Goal: Feedback & Contribution: Contribute content

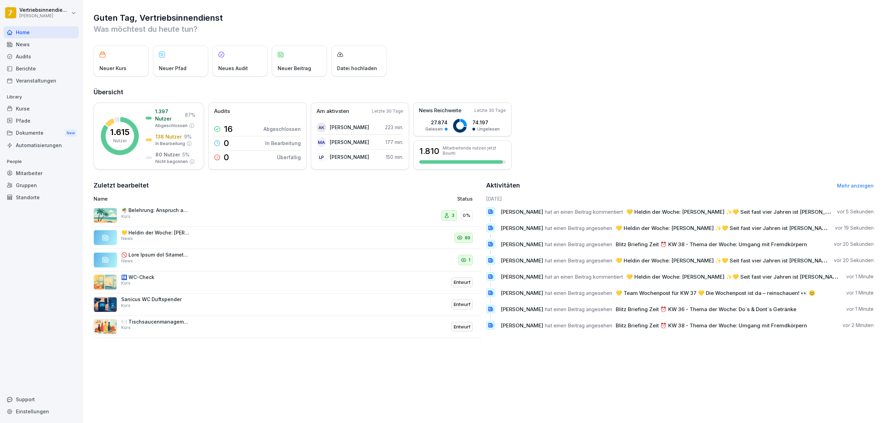
click at [29, 133] on div "Dokumente New" at bounding box center [40, 133] width 75 height 13
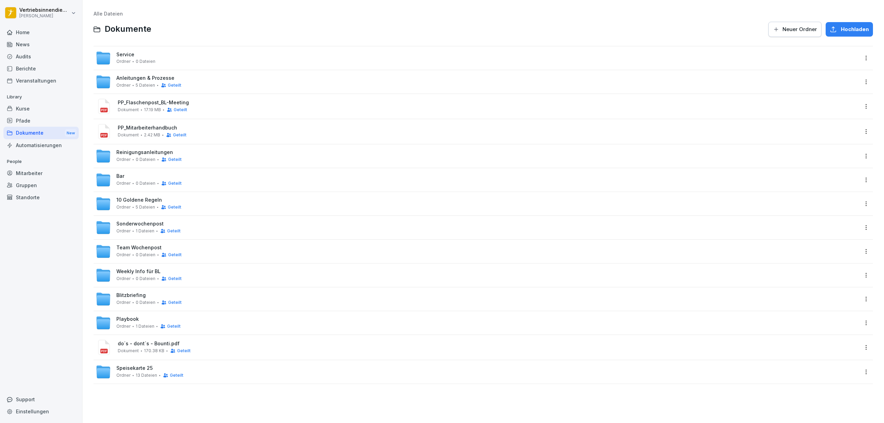
click at [142, 224] on span "Sonderwochenpost" at bounding box center [139, 224] width 47 height 6
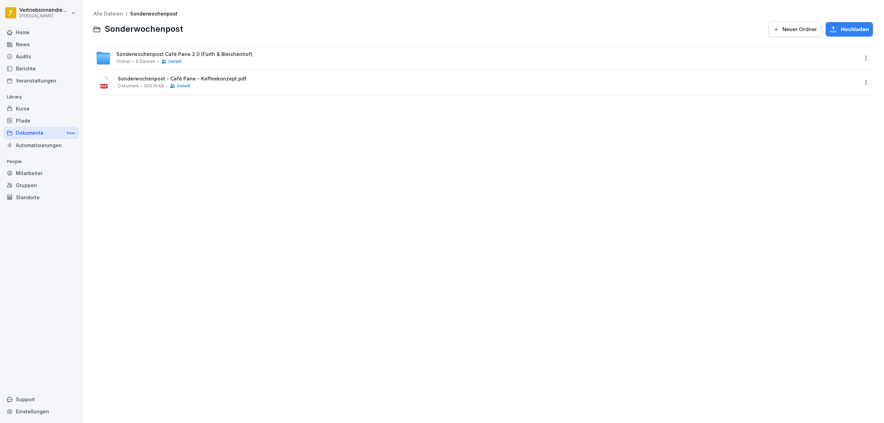
click at [784, 28] on span "Neuer Ordner" at bounding box center [800, 30] width 35 height 8
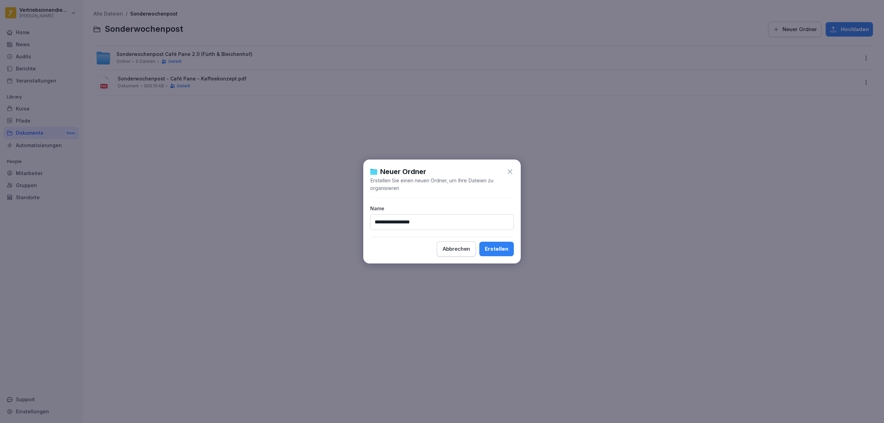
click at [432, 220] on input "**********" at bounding box center [442, 222] width 144 height 16
type input "**********"
click at [479, 242] on button "Erstellen" at bounding box center [496, 249] width 35 height 15
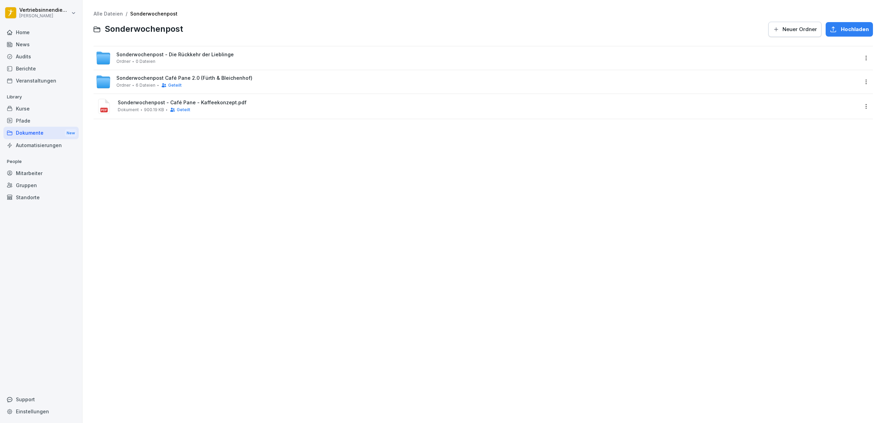
click at [248, 58] on div "Sonderwochenpost - Die Rückkehr der Lieblinge Ordner 0 Dateien" at bounding box center [477, 57] width 763 height 15
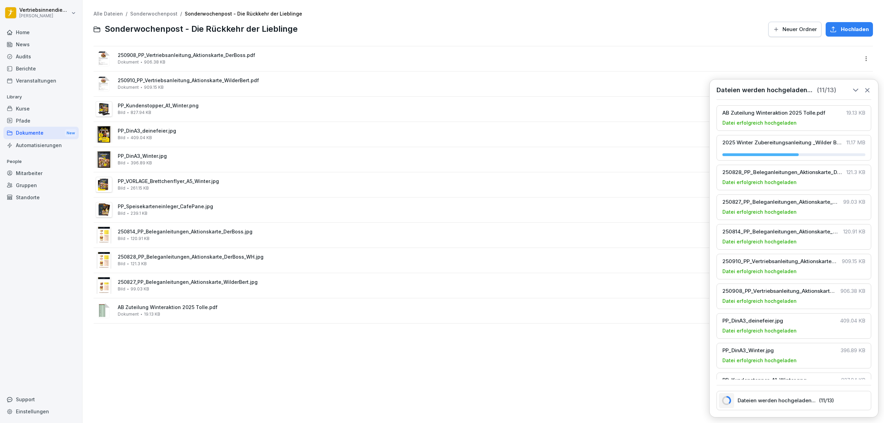
click at [289, 350] on div "Alle Dateien / Sonderwochenpost / Sonderwochenpost - Die Rückkehr der Lieblinge…" at bounding box center [483, 211] width 791 height 413
click at [190, 237] on div "250814_PP_Beleganleitungen_Aktionskarte_DerBoss.jpg Bild 120.91 KB" at bounding box center [488, 235] width 741 height 12
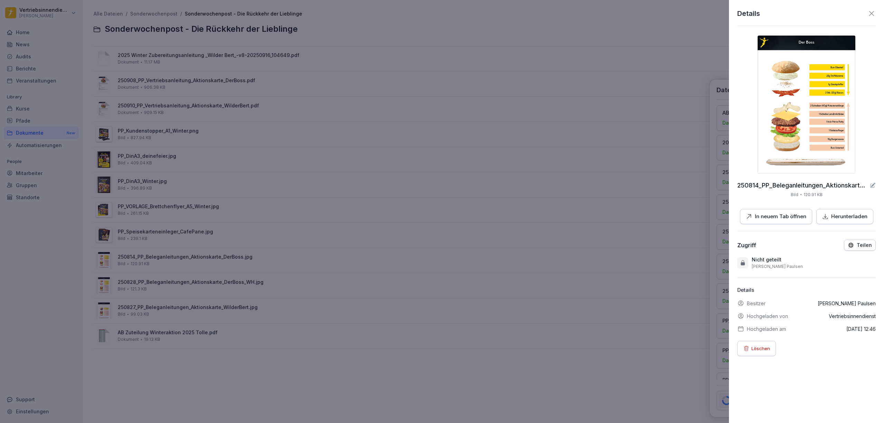
click at [771, 216] on p "In neuem Tab öffnen" at bounding box center [780, 217] width 51 height 8
click at [213, 220] on div at bounding box center [442, 211] width 884 height 423
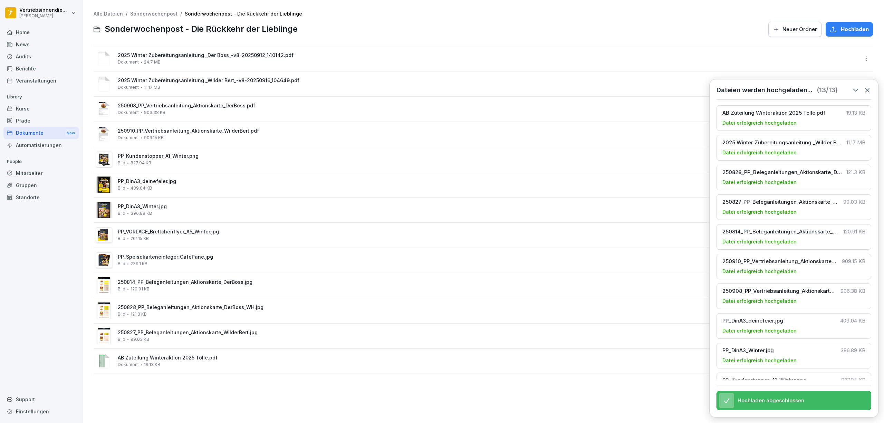
click at [177, 308] on span "250828_PP_Beleganleitungen_Aktionskarte_DerBoss_WH.jpg" at bounding box center [488, 308] width 741 height 6
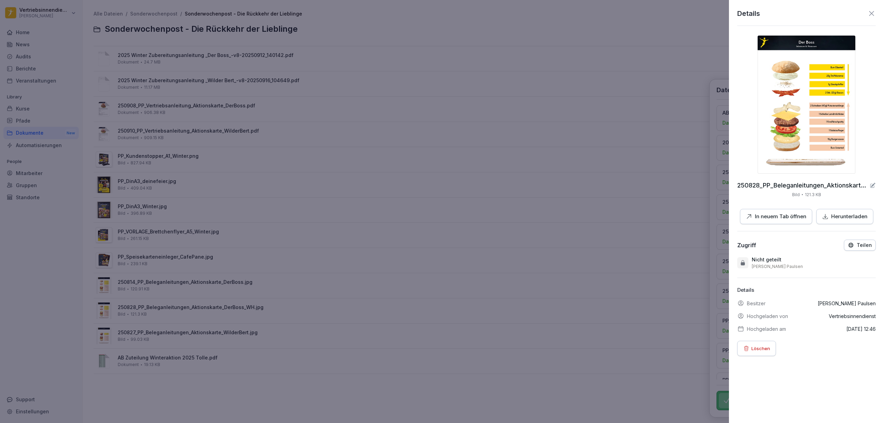
click at [770, 222] on button "In neuem Tab öffnen" at bounding box center [776, 217] width 72 height 16
click at [345, 213] on div at bounding box center [442, 211] width 884 height 423
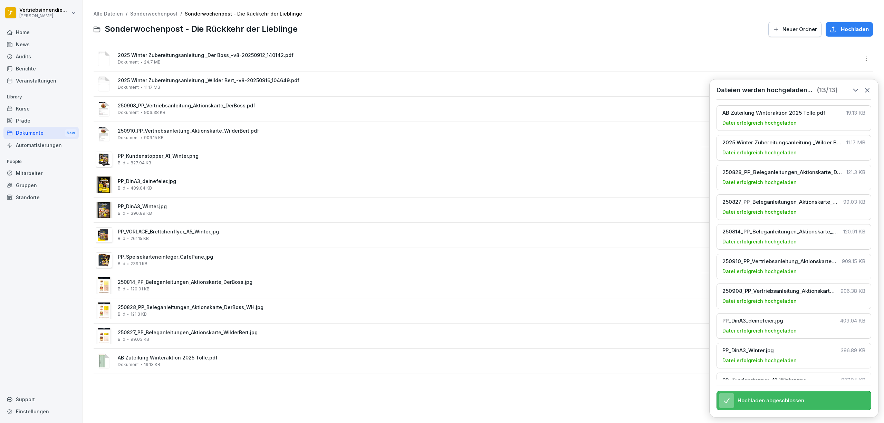
click at [158, 330] on span "250827_PP_Beleganleitungen_Aktionskarte_WilderBert.jpg" at bounding box center [488, 333] width 741 height 6
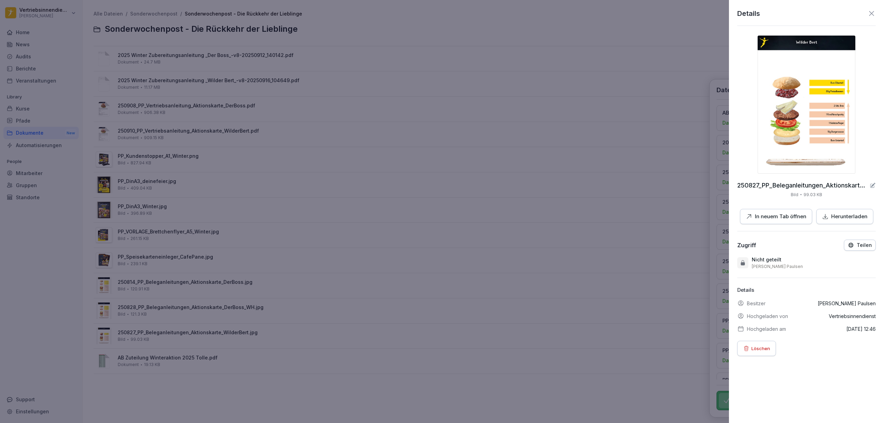
click at [767, 216] on p "In neuem Tab öffnen" at bounding box center [780, 217] width 51 height 8
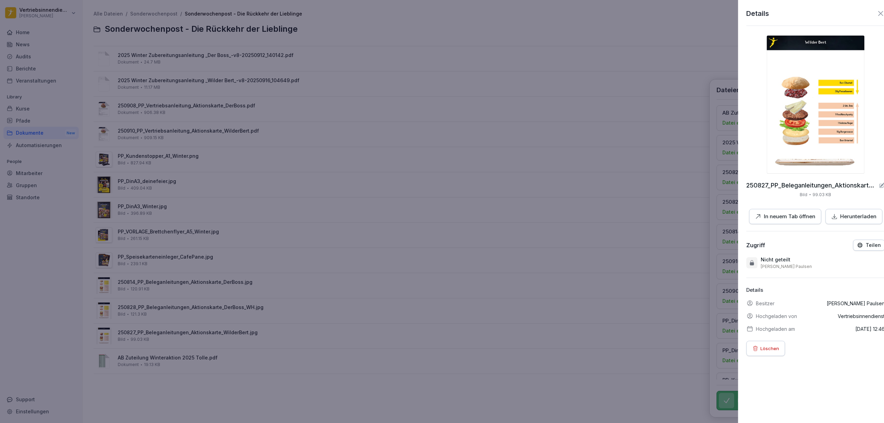
click at [349, 227] on div at bounding box center [442, 211] width 884 height 423
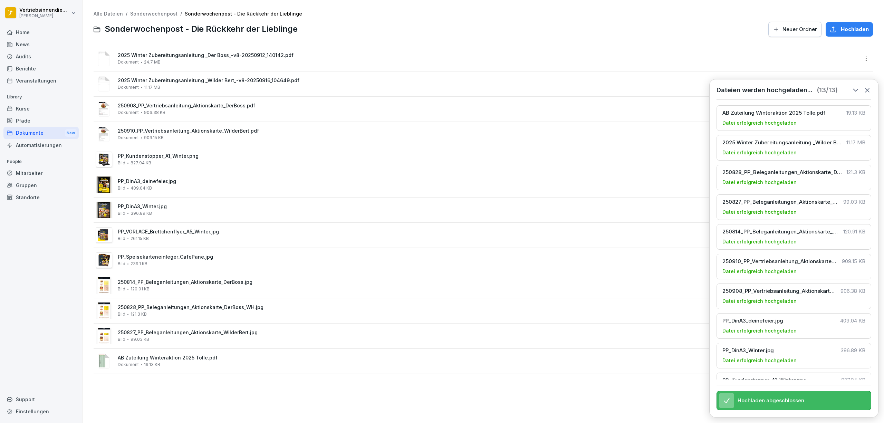
click at [204, 109] on div "250908_PP_Vertriebsanleitung_Aktionskarte_DerBoss.pdf Dokument 906.38 KB" at bounding box center [488, 109] width 741 height 12
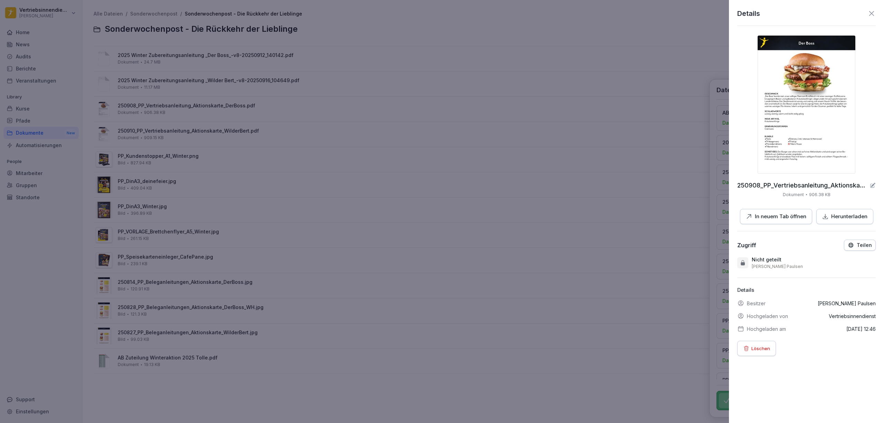
click at [767, 216] on p "In neuem Tab öffnen" at bounding box center [780, 217] width 51 height 8
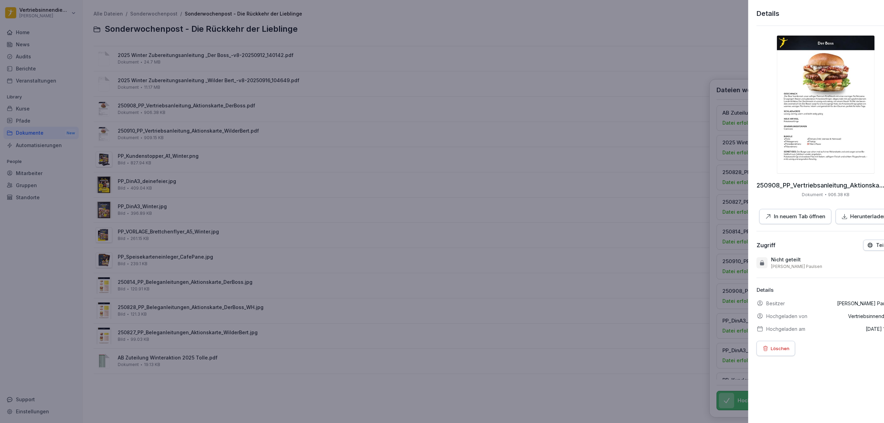
click at [166, 77] on div at bounding box center [442, 211] width 884 height 423
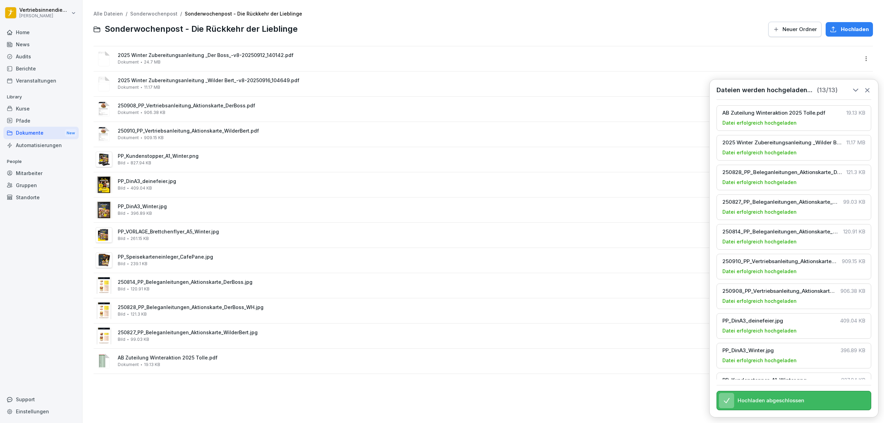
click at [202, 84] on div "2025 Winter Zubereitungsanleitung _Wilder Bert_-v8-20250916_104649.pdf Dokument…" at bounding box center [488, 84] width 741 height 12
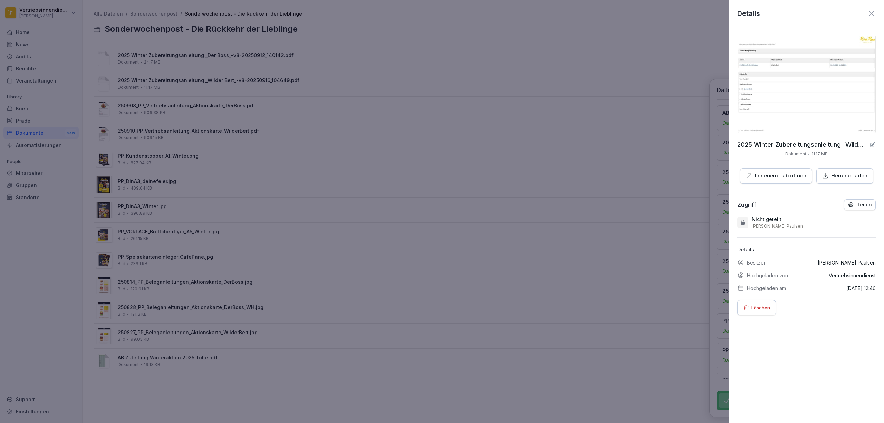
click at [188, 105] on div at bounding box center [442, 211] width 884 height 423
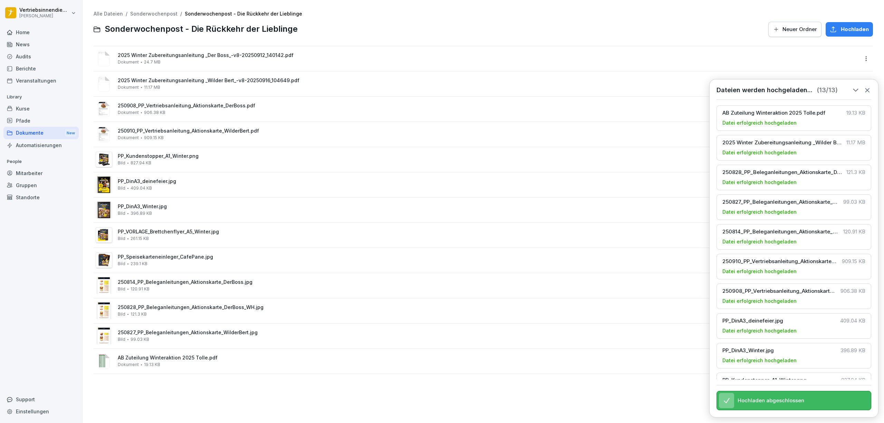
click at [177, 132] on span "250910_PP_Vertriebsanleitung_Aktionskarte_WilderBert.pdf" at bounding box center [488, 131] width 741 height 6
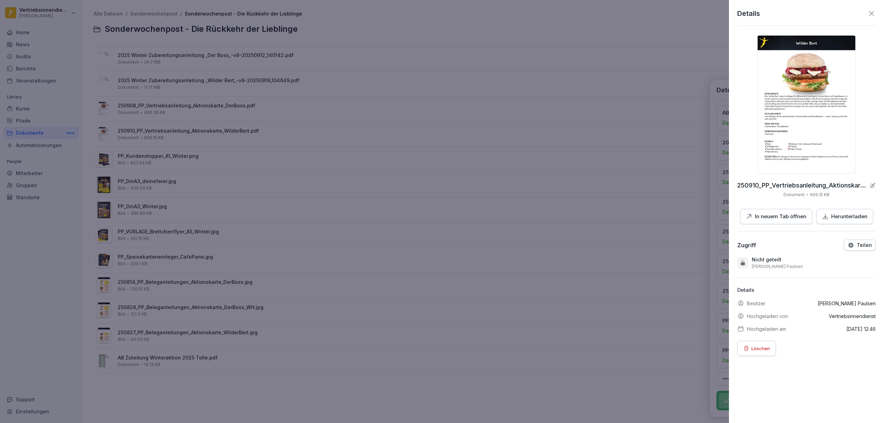
click at [775, 215] on p "In neuem Tab öffnen" at bounding box center [780, 217] width 51 height 8
click at [210, 96] on div at bounding box center [442, 211] width 884 height 423
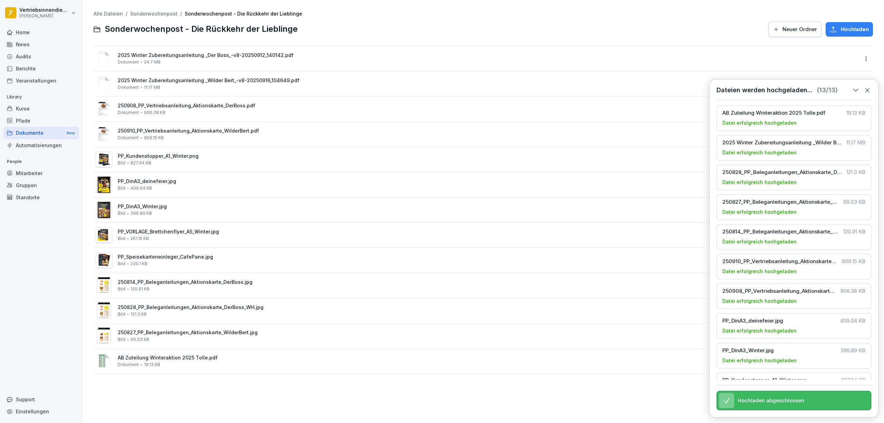
click at [174, 80] on span "2025 Winter Zubereitungsanleitung _Wilder Bert_-v8-20250916_104649.pdf" at bounding box center [488, 81] width 741 height 6
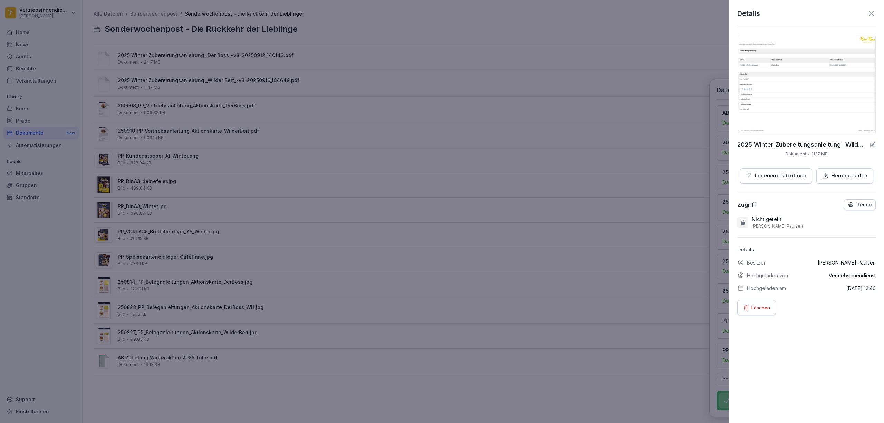
click at [773, 172] on p "In neuem Tab öffnen" at bounding box center [780, 176] width 51 height 8
click at [242, 135] on div at bounding box center [442, 211] width 884 height 423
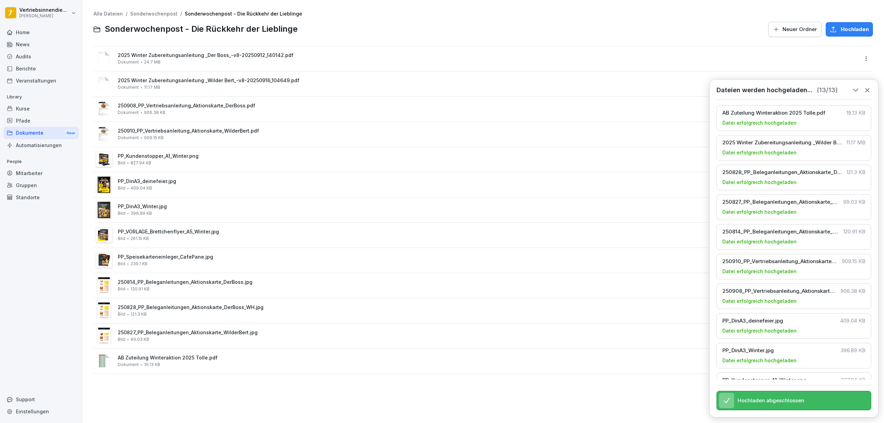
click at [235, 56] on span "2025 Winter Zubereitungsanleitung _Der Boss_-v8-20250912_140142.pdf" at bounding box center [488, 56] width 741 height 6
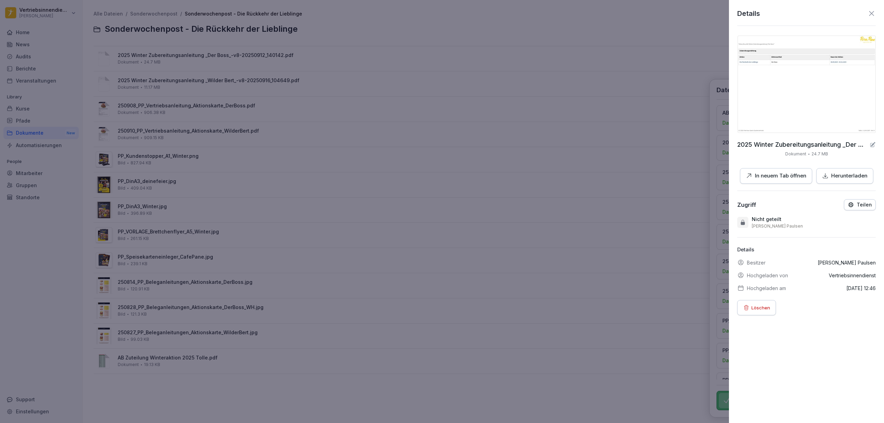
click at [777, 172] on p "In neuem Tab öffnen" at bounding box center [780, 176] width 51 height 8
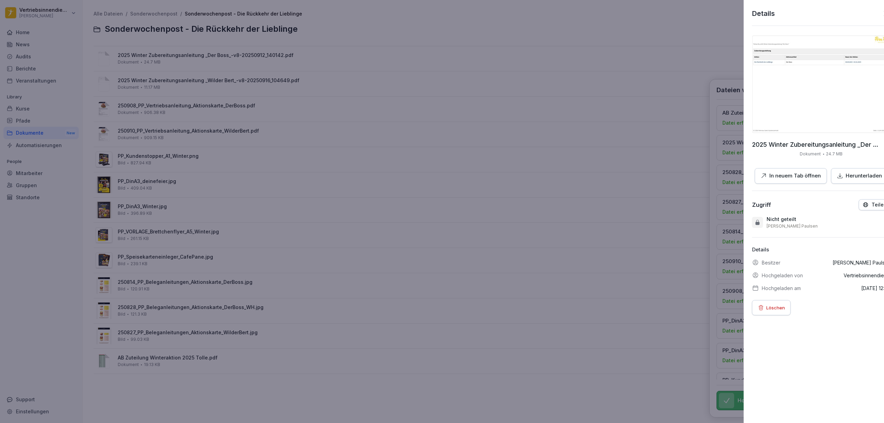
click at [191, 133] on div at bounding box center [442, 211] width 884 height 423
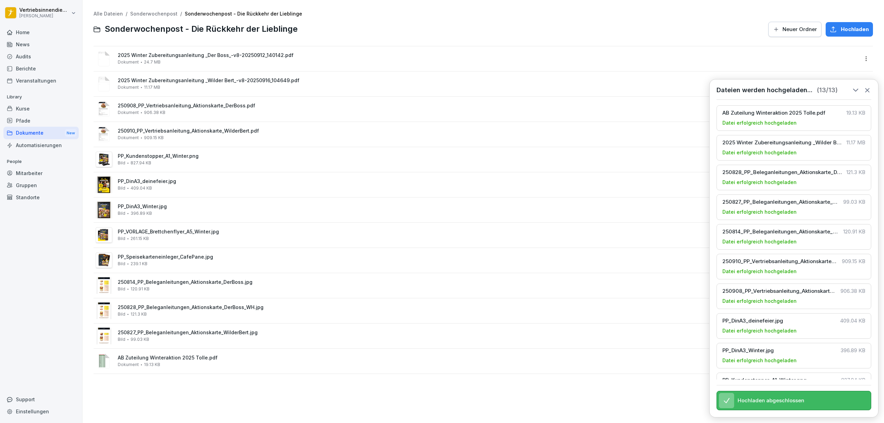
click at [144, 154] on span "PP_Kundenstopper_A1_Winter.png" at bounding box center [488, 156] width 741 height 6
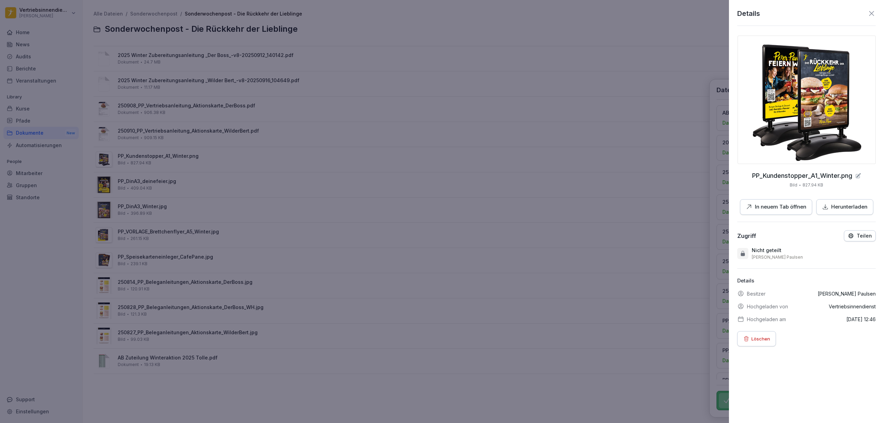
click at [786, 203] on p "In neuem Tab öffnen" at bounding box center [780, 207] width 51 height 8
click at [237, 176] on div at bounding box center [442, 211] width 884 height 423
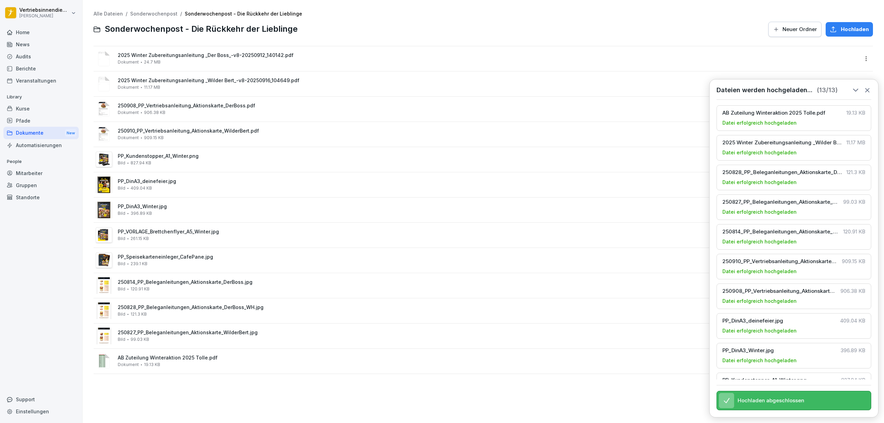
click at [147, 359] on span "AB Zuteilung Winteraktion 2025 Tolle.pdf" at bounding box center [488, 358] width 741 height 6
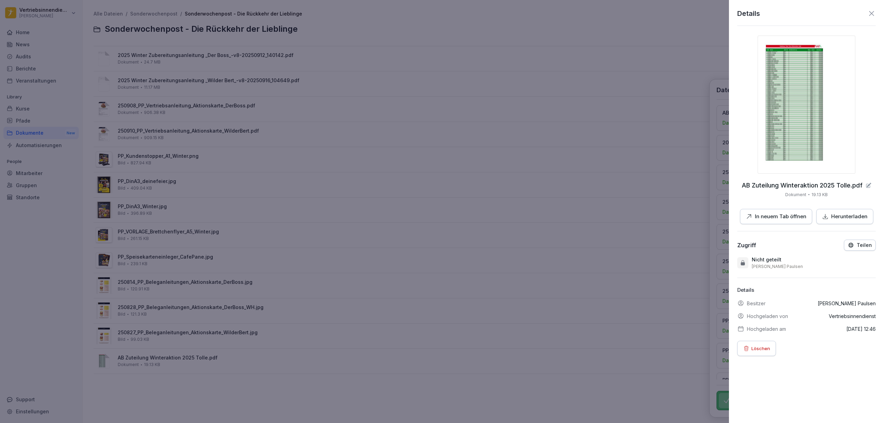
click at [773, 216] on p "In neuem Tab öffnen" at bounding box center [780, 217] width 51 height 8
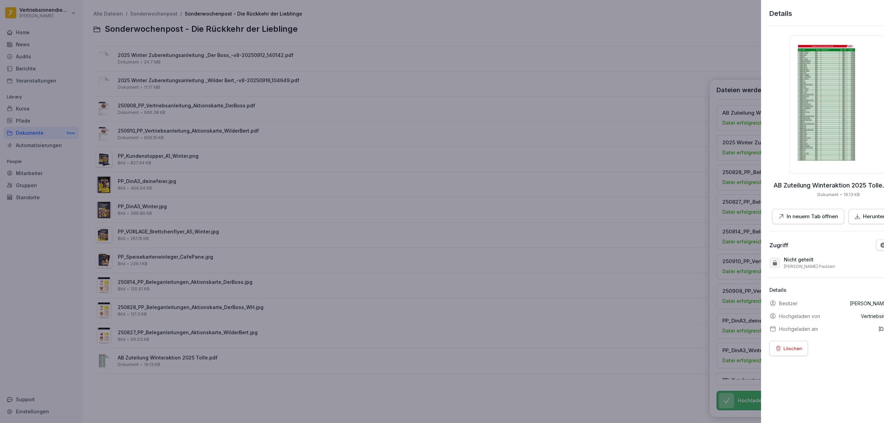
click at [246, 176] on div at bounding box center [442, 211] width 884 height 423
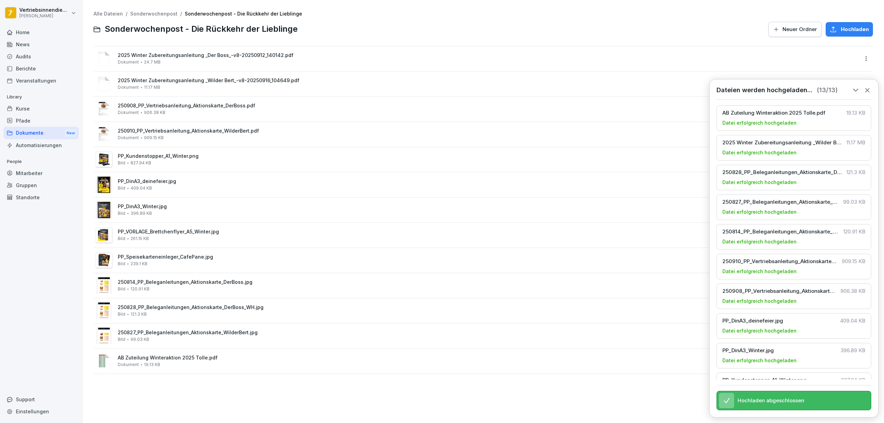
click at [137, 206] on span "PP_DinA3_Winter.jpg" at bounding box center [488, 207] width 741 height 6
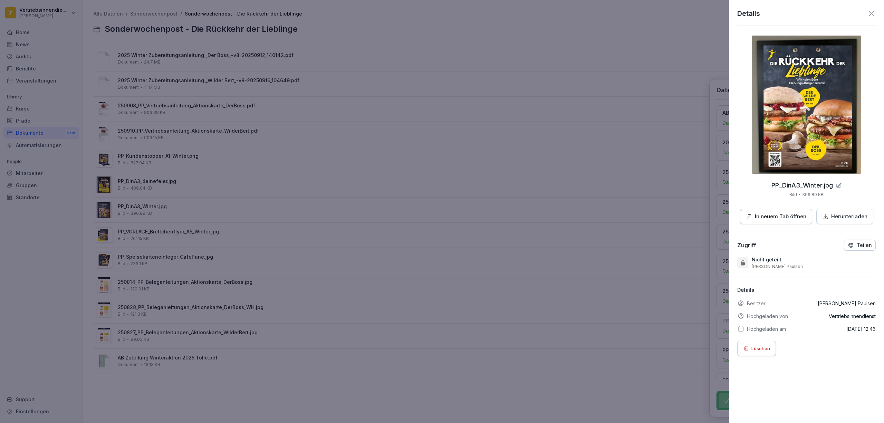
click at [763, 219] on p "In neuem Tab öffnen" at bounding box center [780, 217] width 51 height 8
click at [174, 205] on div at bounding box center [442, 211] width 884 height 423
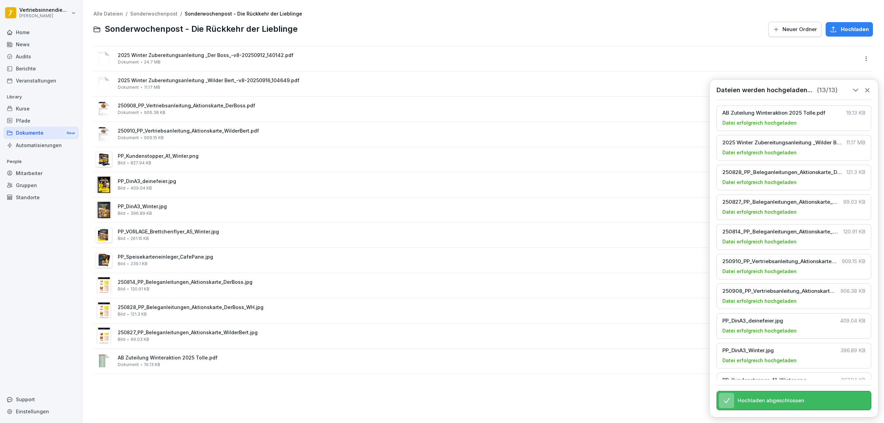
click at [182, 184] on div "PP_DinA3_deinefeier.jpg Bild 409.04 KB" at bounding box center [488, 185] width 741 height 12
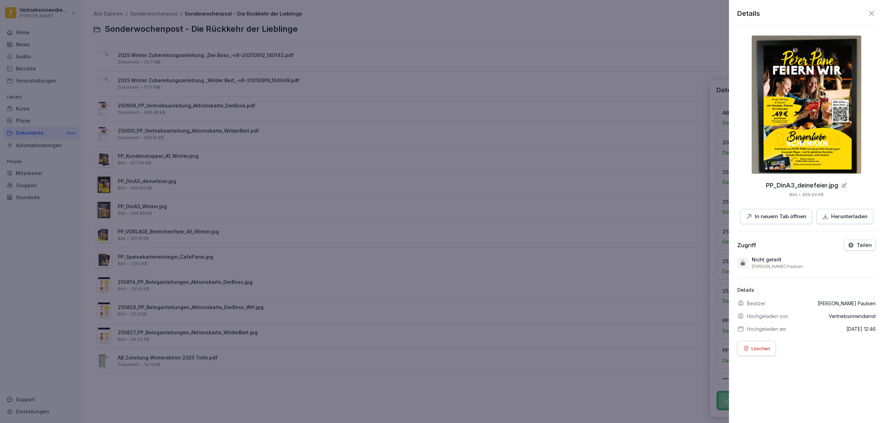
click at [771, 213] on p "In neuem Tab öffnen" at bounding box center [780, 217] width 51 height 8
click at [278, 249] on div at bounding box center [442, 211] width 884 height 423
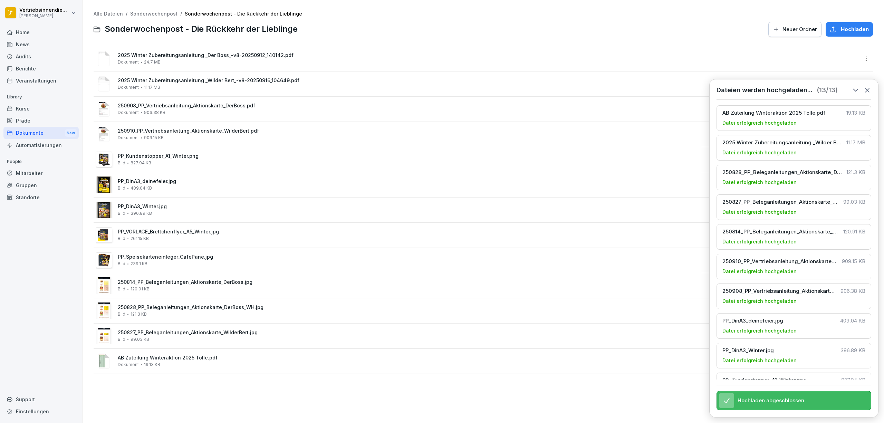
click at [150, 231] on span "PP_VORLAGE_Brettchenflyer_A5_Winter.jpg" at bounding box center [488, 232] width 741 height 6
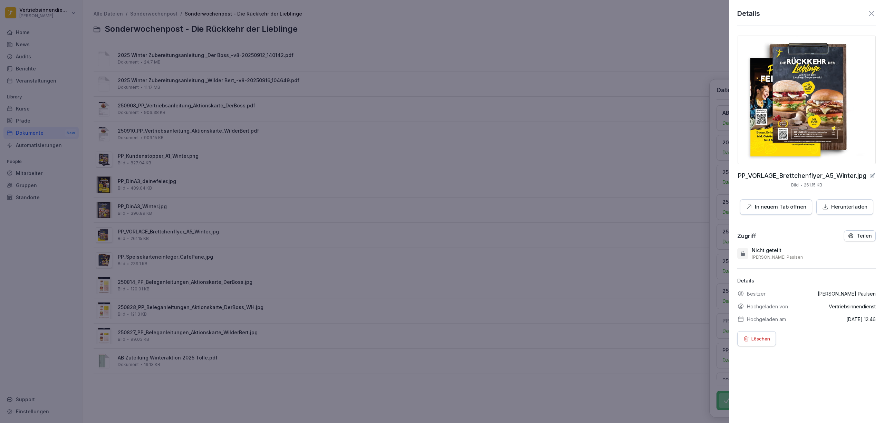
click at [755, 203] on p "In neuem Tab öffnen" at bounding box center [780, 207] width 51 height 8
click at [225, 176] on div at bounding box center [442, 211] width 884 height 423
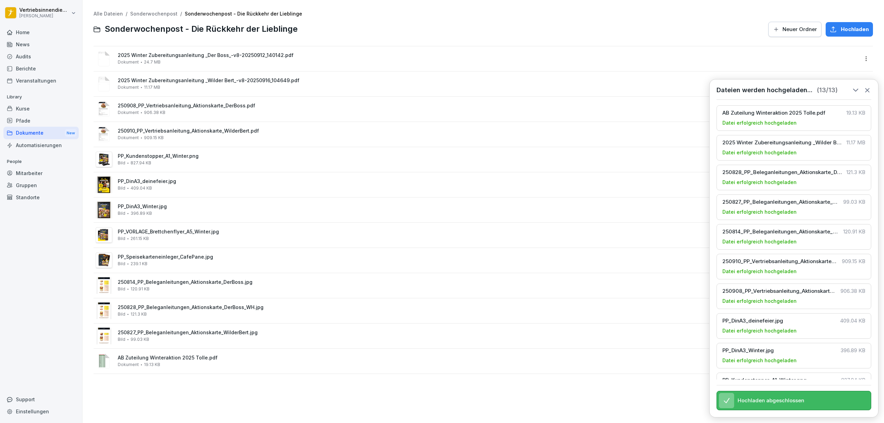
click at [172, 258] on span "PP_Speisekarteneinleger_CafePane.jpg" at bounding box center [488, 257] width 741 height 6
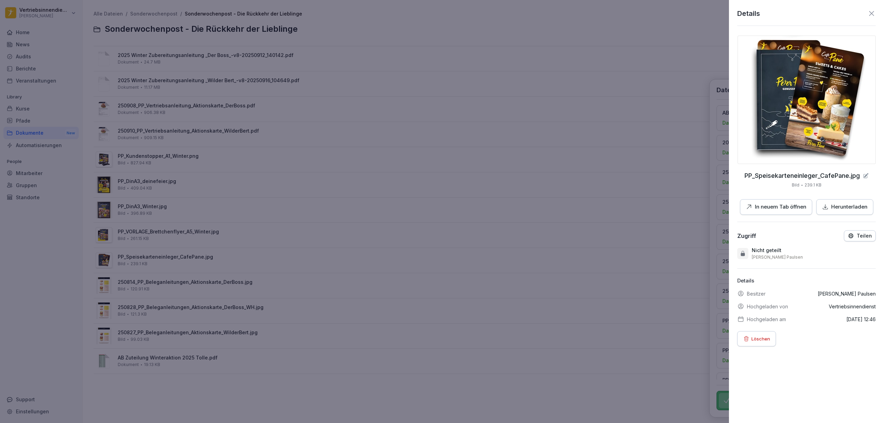
click at [770, 203] on p "In neuem Tab öffnen" at bounding box center [780, 207] width 51 height 8
click at [302, 251] on div at bounding box center [442, 211] width 884 height 423
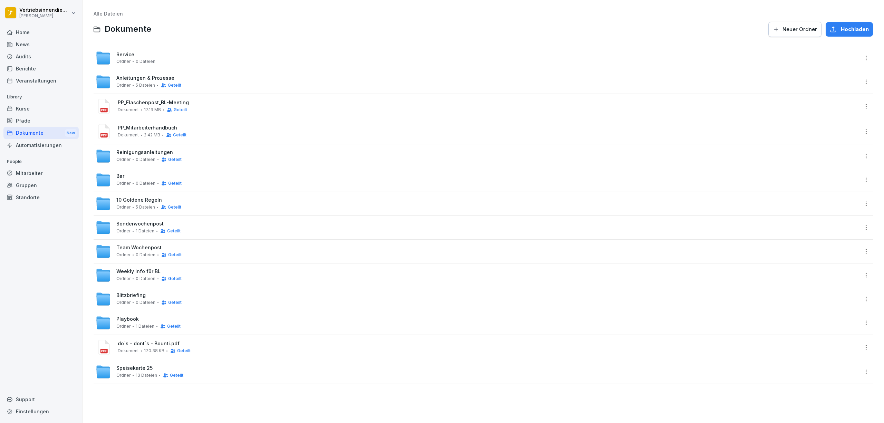
click at [135, 225] on span "Sonderwochenpost" at bounding box center [139, 224] width 47 height 6
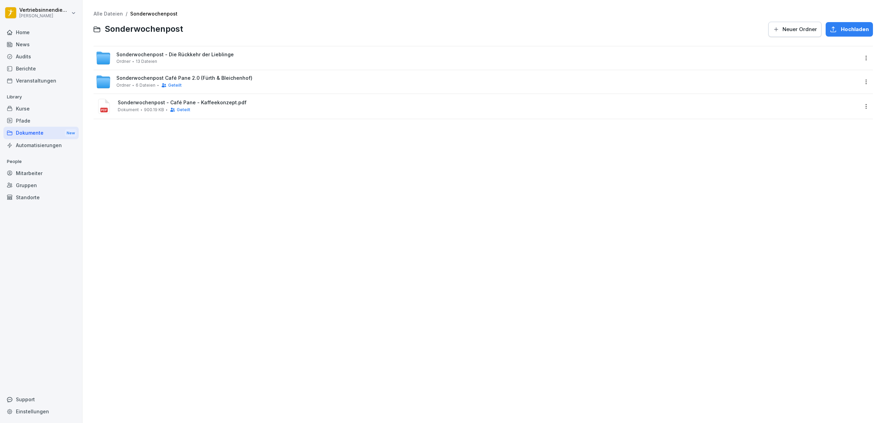
click at [192, 191] on div "Alle Dateien / Sonderwochenpost Sonderwochenpost Neuer Ordner Hochladen Sonderw…" at bounding box center [483, 211] width 791 height 413
click at [146, 59] on span "13 Dateien" at bounding box center [146, 61] width 21 height 5
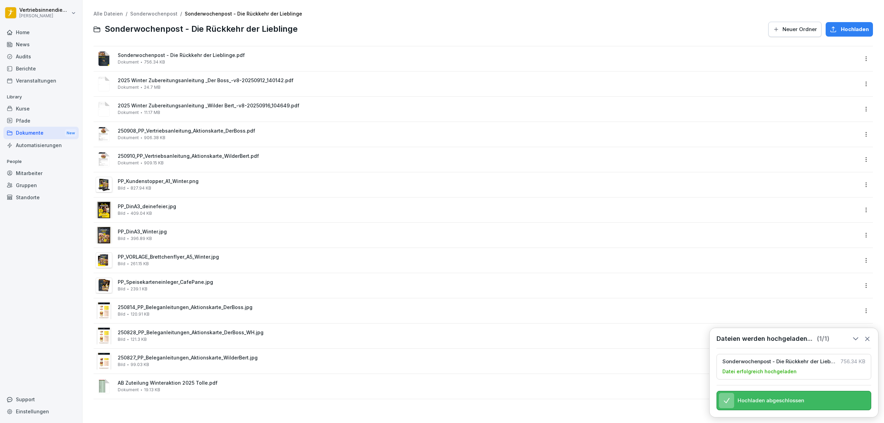
click at [27, 44] on div "News" at bounding box center [40, 44] width 75 height 12
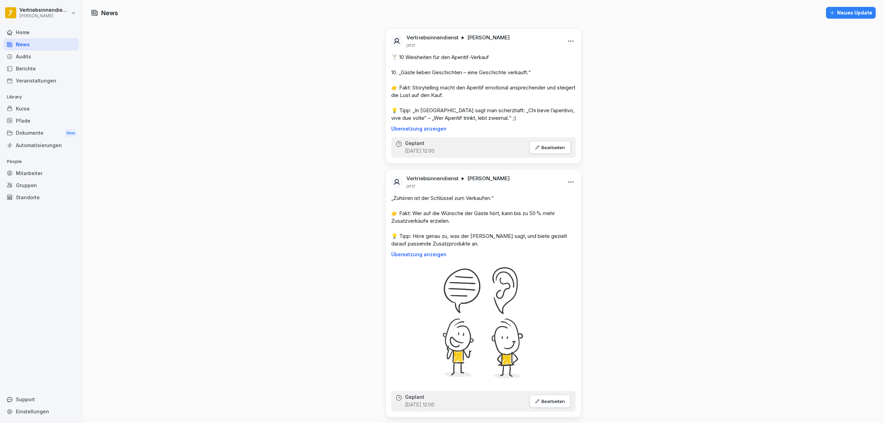
click at [850, 13] on div "Neues Update" at bounding box center [851, 13] width 43 height 8
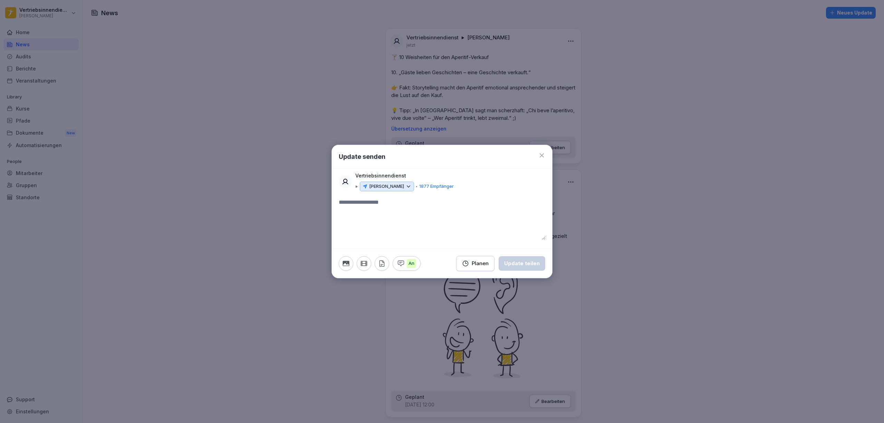
click at [477, 267] on div "Planen" at bounding box center [475, 264] width 27 height 8
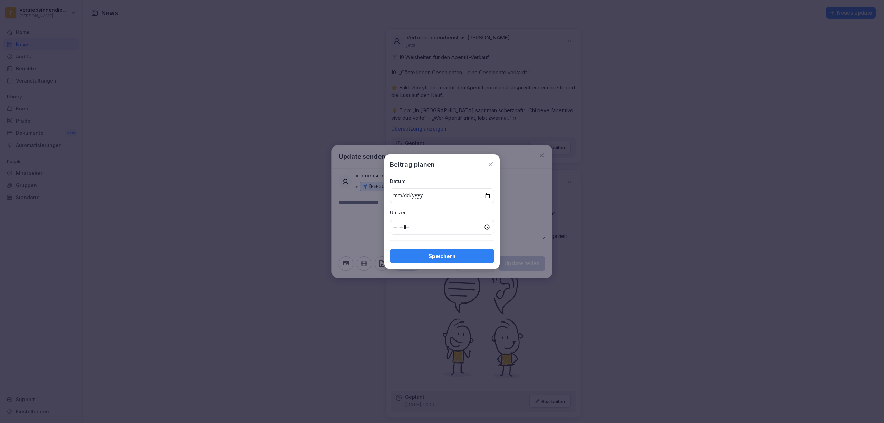
click at [485, 195] on input "date" at bounding box center [442, 195] width 104 height 15
type input "**********"
click at [397, 225] on input "time" at bounding box center [442, 227] width 104 height 15
type input "*****"
click at [426, 258] on div "Speichern" at bounding box center [442, 257] width 93 height 8
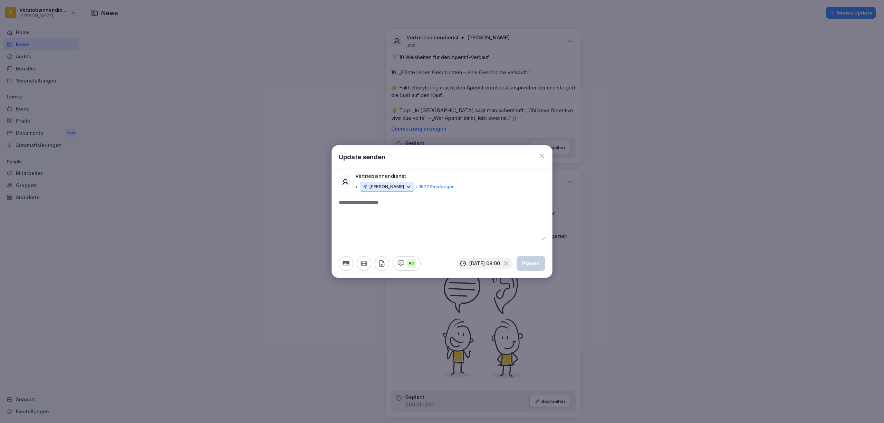
click at [398, 213] on textarea at bounding box center [442, 219] width 207 height 41
click at [345, 264] on icon "button" at bounding box center [346, 264] width 8 height 8
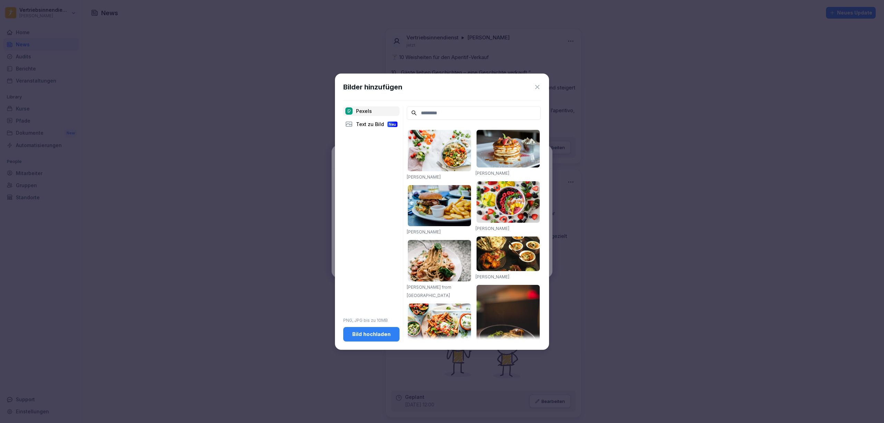
click at [369, 336] on div "Bild hochladen" at bounding box center [371, 335] width 45 height 8
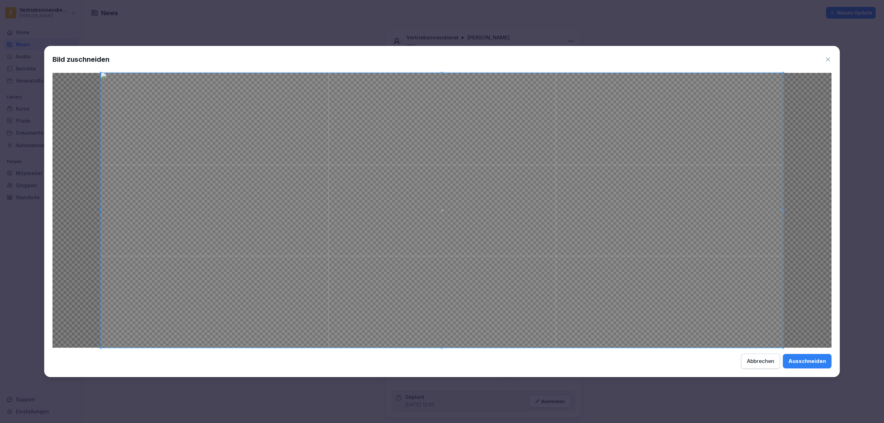
click at [806, 356] on button "Ausschneiden" at bounding box center [807, 361] width 49 height 15
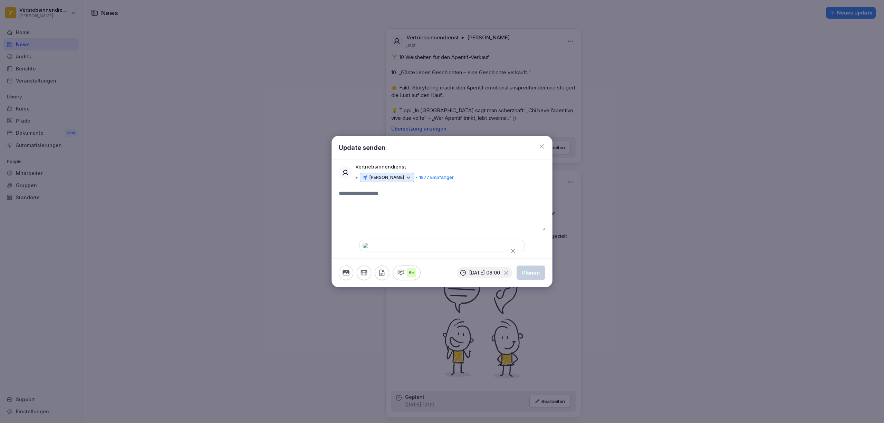
click at [380, 277] on icon "button" at bounding box center [382, 273] width 8 height 8
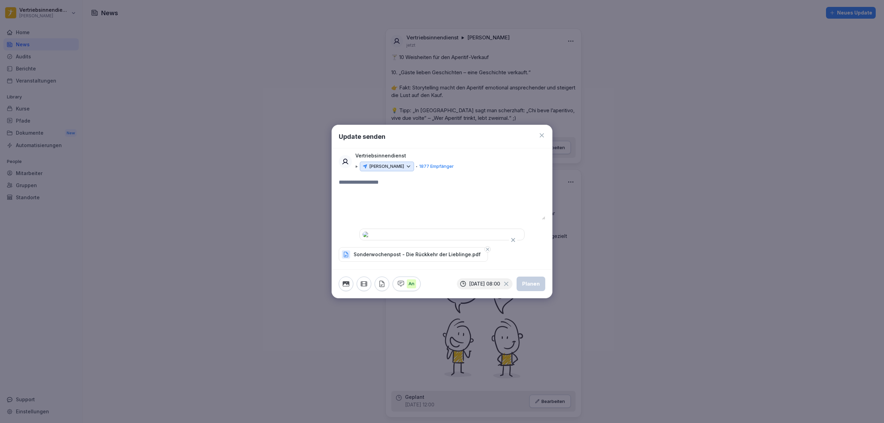
click at [394, 178] on textarea at bounding box center [442, 198] width 207 height 41
click at [354, 178] on textarea at bounding box center [442, 198] width 207 height 41
paste textarea "**********"
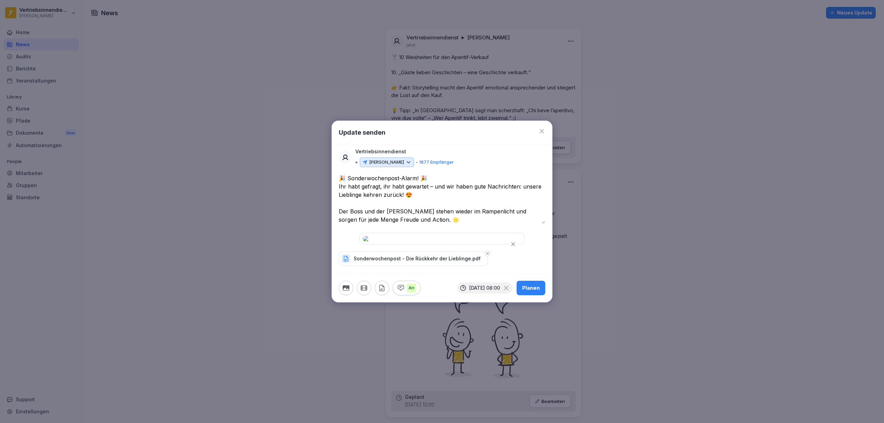
click at [340, 174] on textarea "**********" at bounding box center [442, 199] width 206 height 50
paste textarea "**"
click at [447, 174] on textarea "**********" at bounding box center [442, 199] width 206 height 50
paste textarea "**"
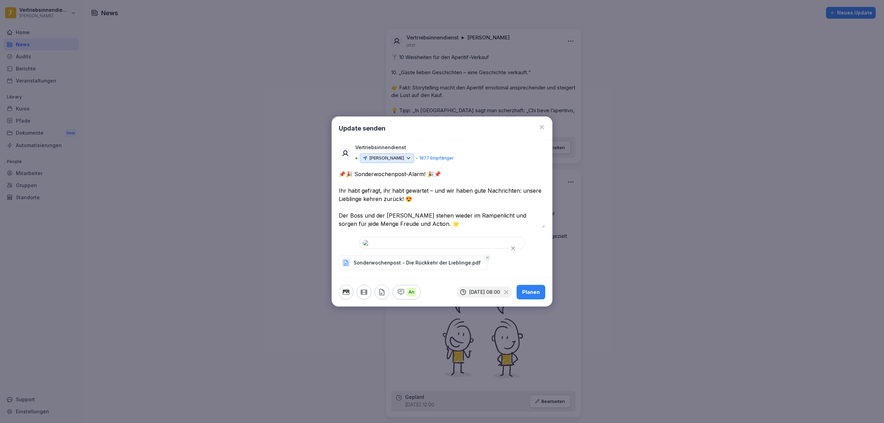
click at [520, 170] on textarea "**********" at bounding box center [442, 199] width 206 height 58
drag, startPoint x: 418, startPoint y: 192, endPoint x: 392, endPoint y: 195, distance: 26.4
click at [392, 195] on textarea "**********" at bounding box center [442, 199] width 206 height 58
click at [460, 192] on textarea "**********" at bounding box center [442, 199] width 206 height 58
click at [459, 188] on textarea "**********" at bounding box center [442, 199] width 206 height 58
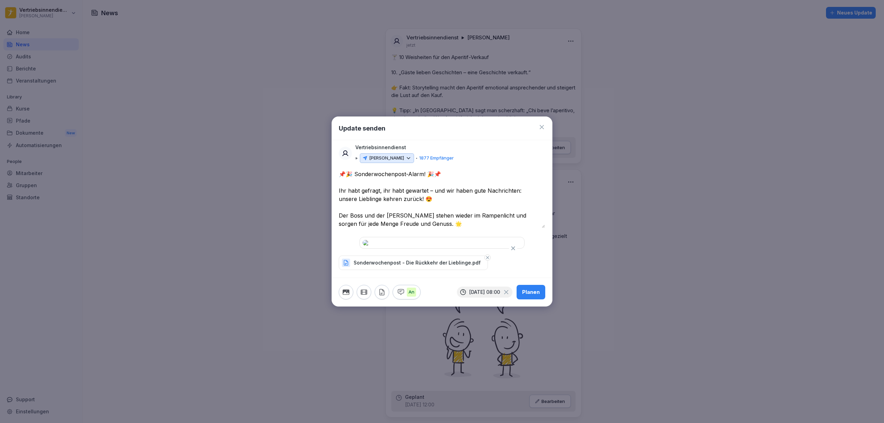
type textarea "**********"
click at [539, 296] on div "Planen" at bounding box center [531, 292] width 18 height 8
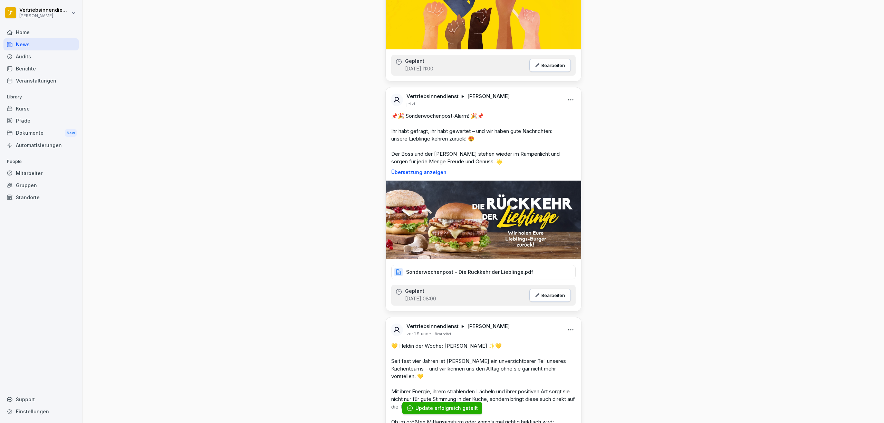
scroll to position [921, 0]
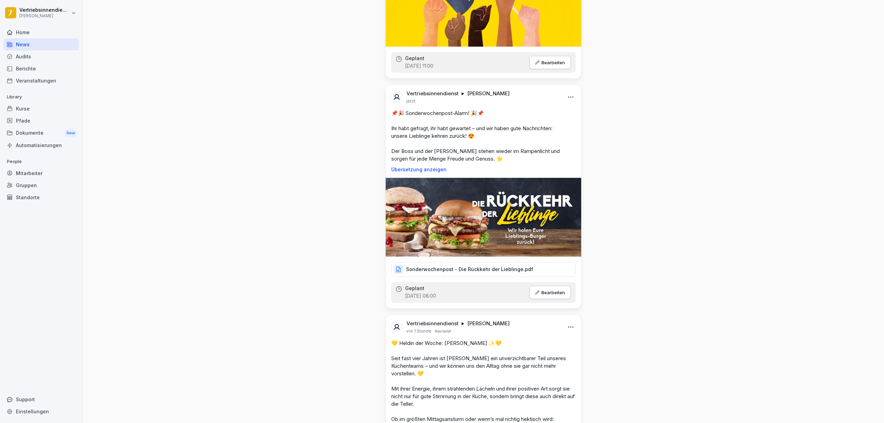
click at [467, 273] on p "Sonderwochenpost - Die Rückkehr der Lieblinge.pdf" at bounding box center [469, 269] width 127 height 7
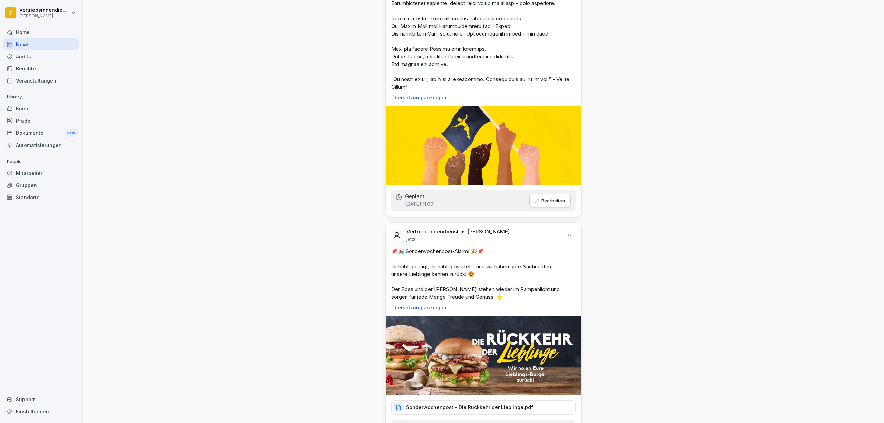
scroll to position [0, 0]
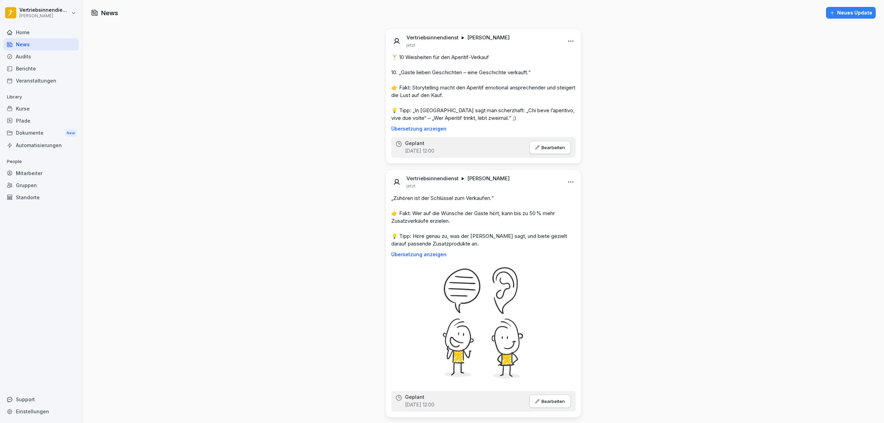
click at [850, 11] on div "Neues Update" at bounding box center [851, 13] width 43 height 8
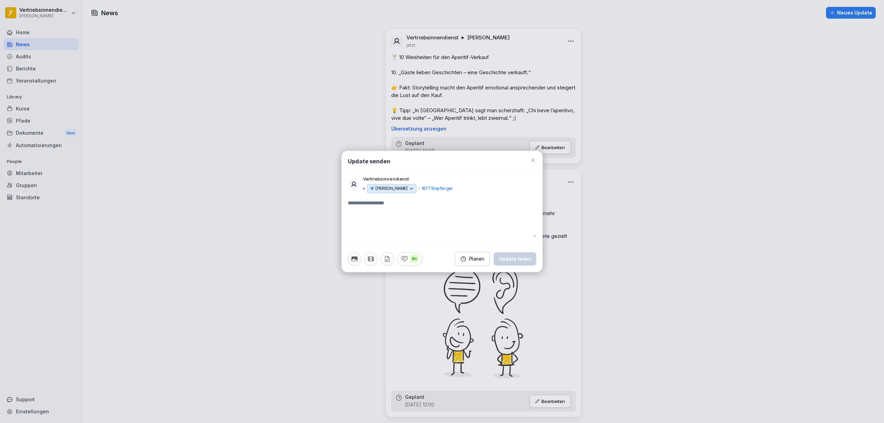
scroll to position [967, 0]
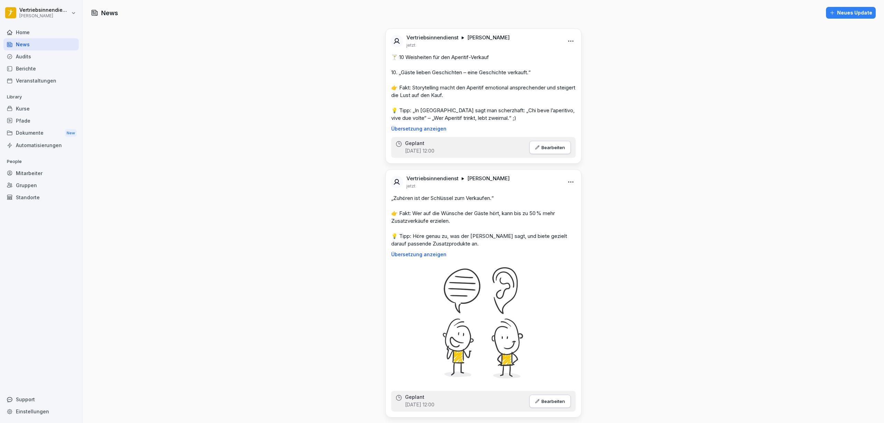
click at [853, 9] on div "Neues Update" at bounding box center [851, 13] width 43 height 8
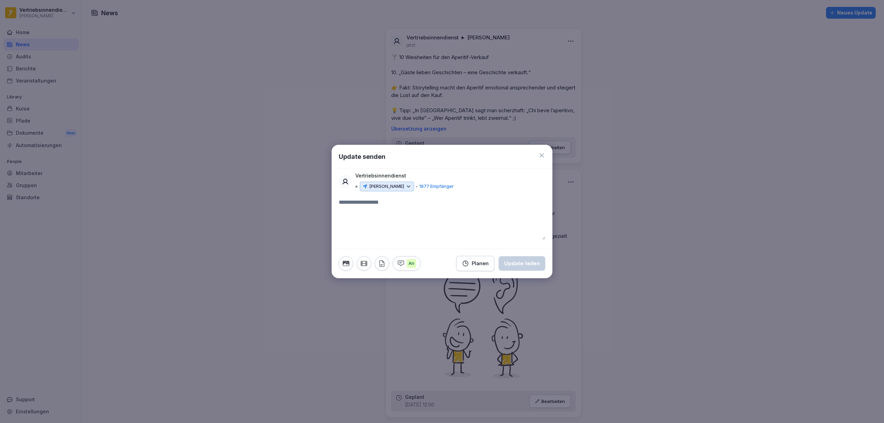
click at [346, 264] on icon "button" at bounding box center [346, 264] width 8 height 8
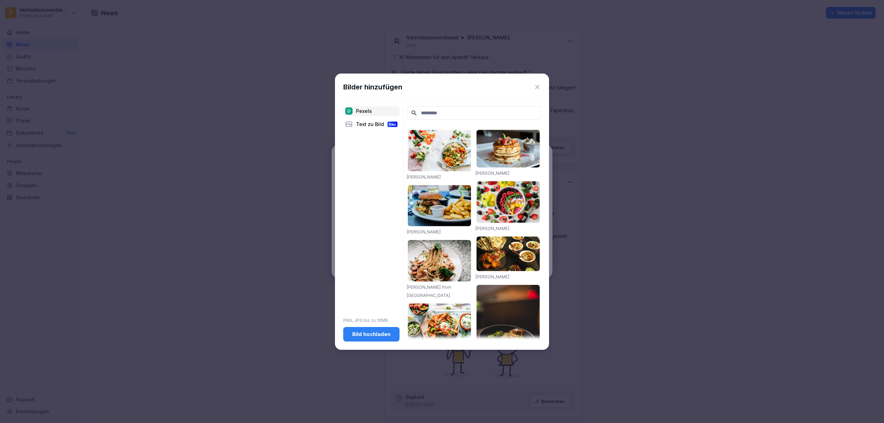
click at [369, 335] on div "Bild hochladen" at bounding box center [371, 335] width 45 height 8
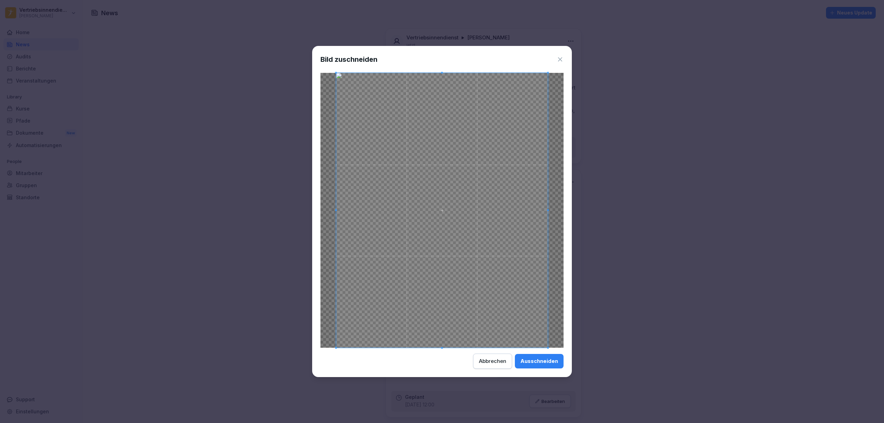
click at [540, 364] on div "Ausschneiden" at bounding box center [540, 362] width 38 height 8
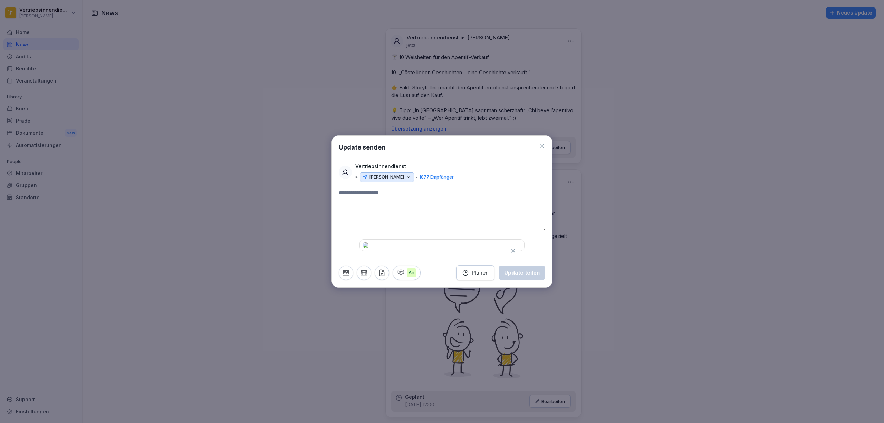
click at [515, 248] on icon "button" at bounding box center [513, 251] width 6 height 6
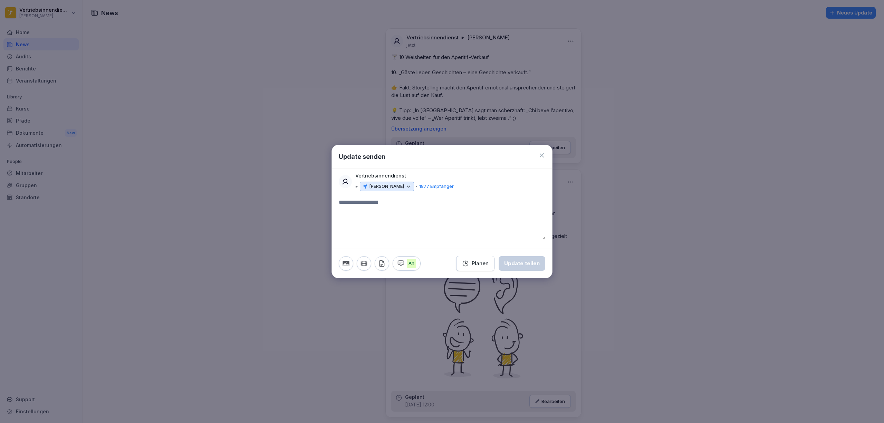
click at [469, 205] on textarea at bounding box center [442, 218] width 207 height 41
click at [540, 153] on icon at bounding box center [542, 155] width 4 height 4
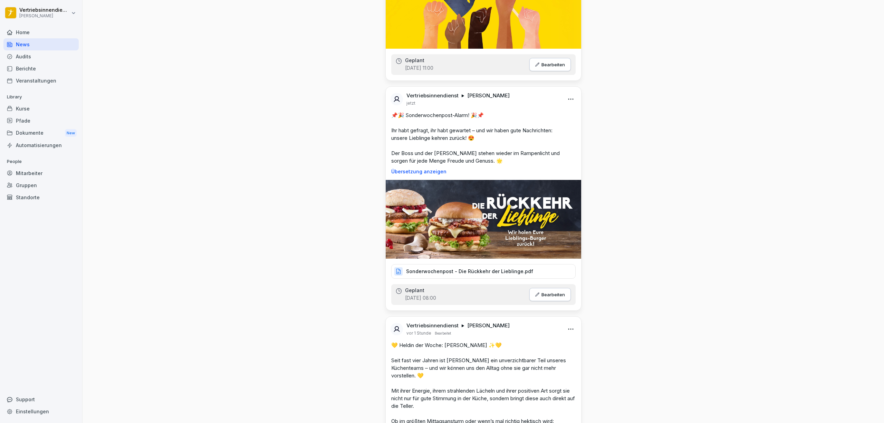
scroll to position [875, 0]
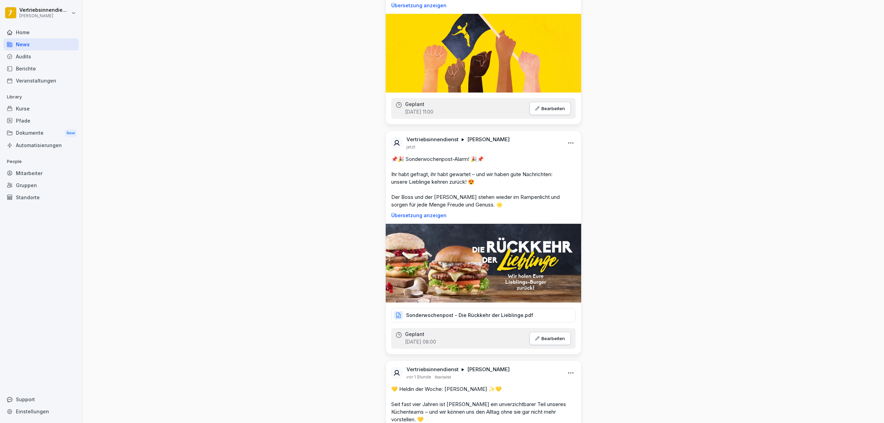
click at [567, 150] on html "Vertriebsinnendienst [PERSON_NAME] Home News Audits Berichte Veranstaltungen Li…" at bounding box center [442, 211] width 884 height 423
click at [531, 165] on div "Bearbeiten" at bounding box center [529, 166] width 85 height 14
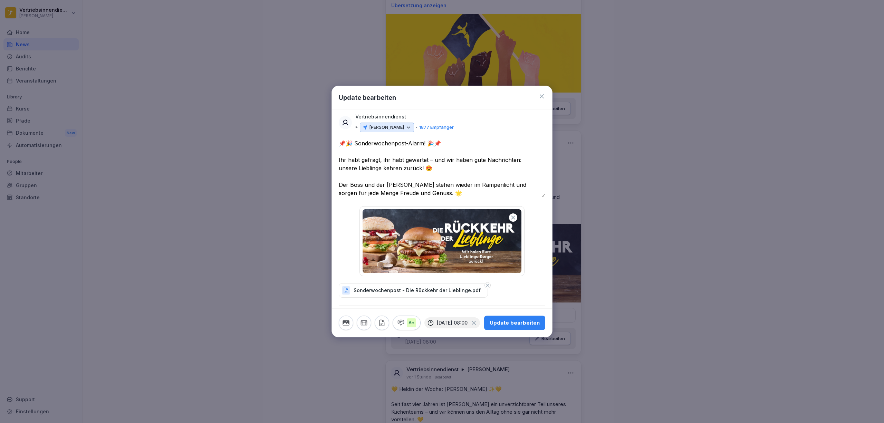
click at [386, 124] on p "[PERSON_NAME]" at bounding box center [386, 127] width 35 height 7
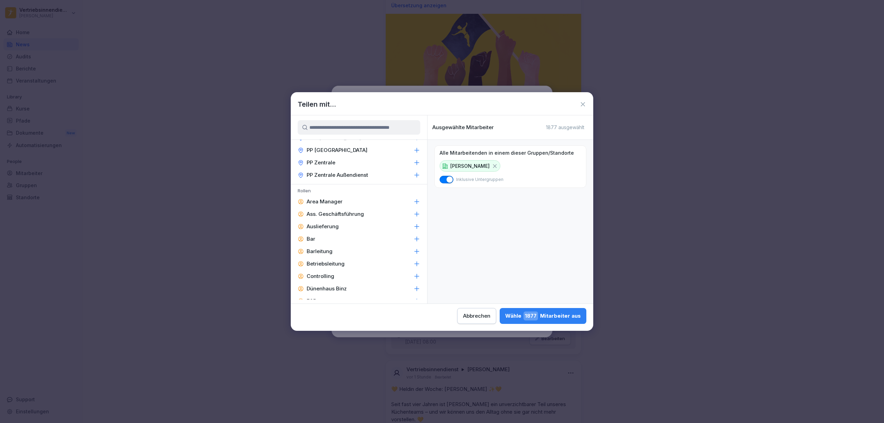
click at [320, 198] on p "Area Manager" at bounding box center [325, 201] width 36 height 7
click at [335, 211] on p "Ass. Geschäftsführung" at bounding box center [335, 214] width 57 height 7
click at [334, 245] on div "Barleitung" at bounding box center [359, 251] width 136 height 12
click at [329, 260] on p "Betriebsleitung" at bounding box center [326, 263] width 38 height 7
click at [332, 273] on p "Controlling" at bounding box center [321, 276] width 28 height 7
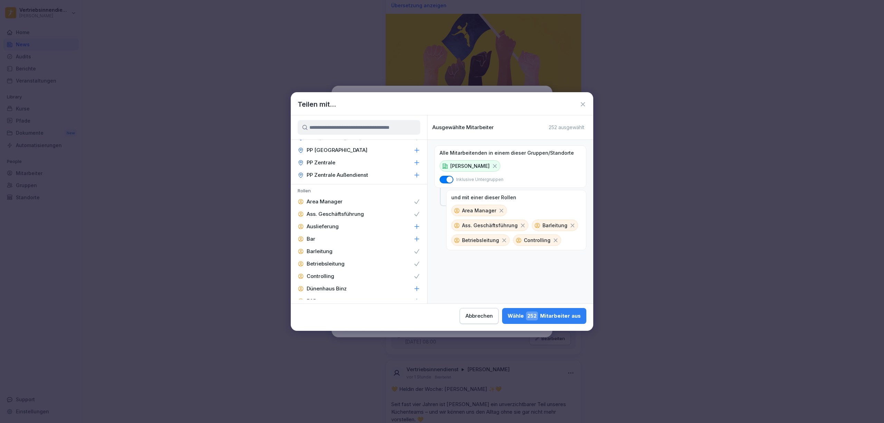
click at [337, 285] on p "Dünenhaus Binz" at bounding box center [327, 288] width 40 height 7
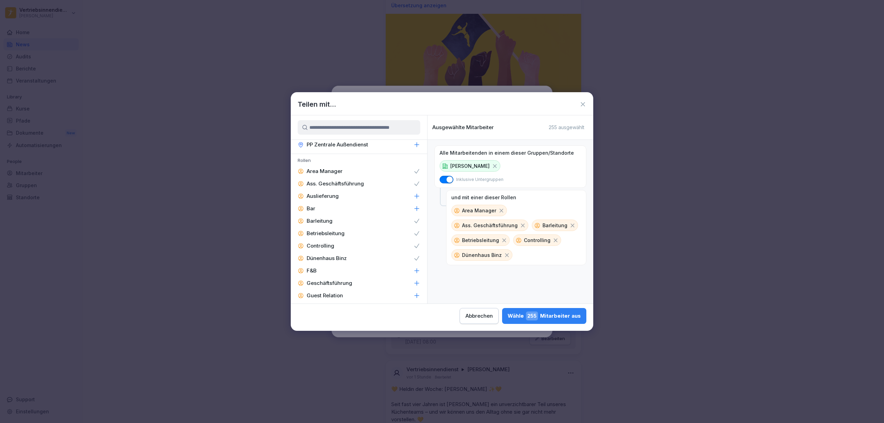
scroll to position [921, 0]
click at [338, 239] on p "Dünenhaus Binz" at bounding box center [327, 242] width 40 height 7
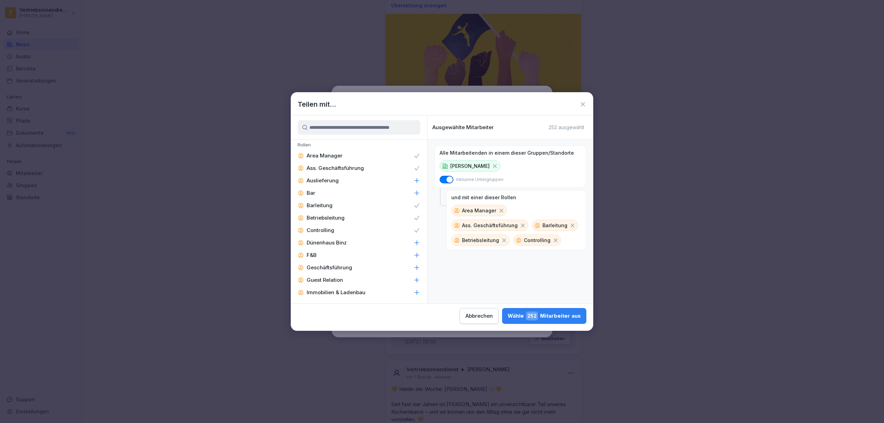
click at [326, 249] on div "F&B" at bounding box center [359, 255] width 136 height 12
click at [344, 264] on p "Geschäftsführung" at bounding box center [330, 267] width 46 height 7
click at [335, 277] on p "Guest Relation" at bounding box center [325, 280] width 36 height 7
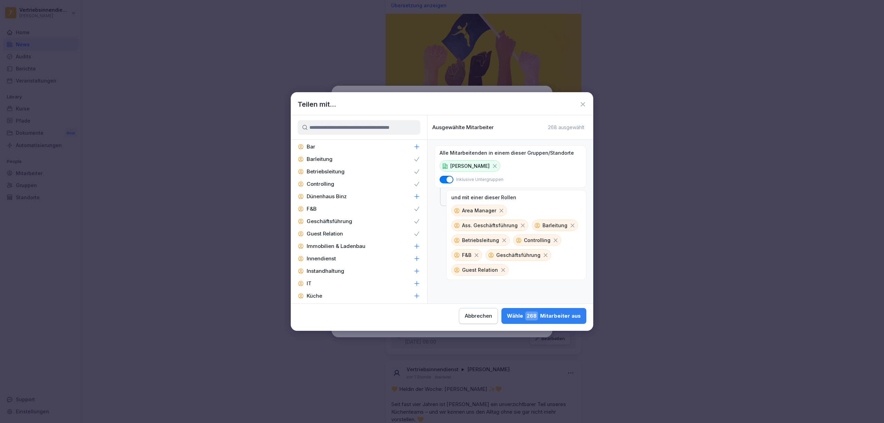
click at [343, 243] on p "Immobilien & Ladenbau" at bounding box center [336, 246] width 59 height 7
click at [320, 255] on p "Innendienst" at bounding box center [321, 258] width 29 height 7
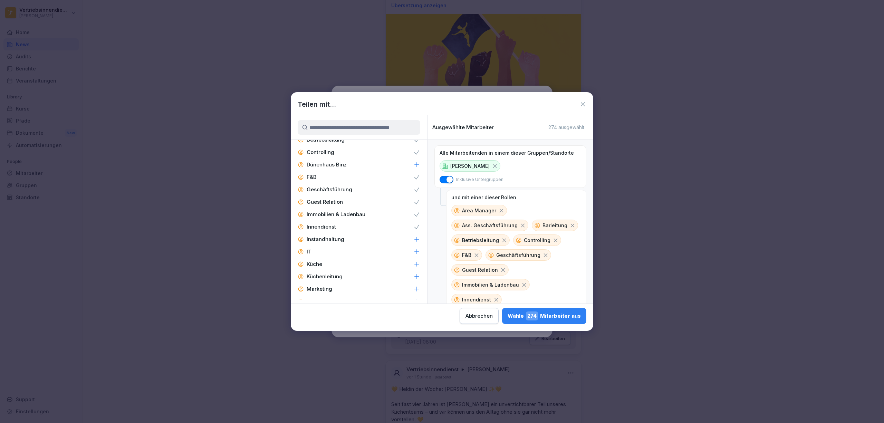
scroll to position [1013, 0]
click at [338, 222] on p "Instandhaltung" at bounding box center [326, 225] width 38 height 7
click at [315, 231] on div "IT" at bounding box center [359, 237] width 136 height 12
click at [336, 259] on p "Küchenleitung" at bounding box center [325, 262] width 36 height 7
click at [322, 272] on p "Marketing" at bounding box center [320, 275] width 26 height 7
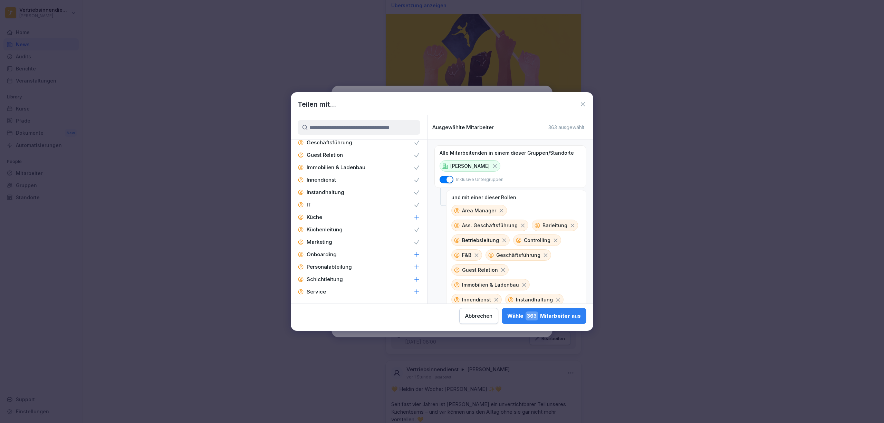
scroll to position [1059, 0]
click at [335, 250] on p "Personalabteilung" at bounding box center [329, 253] width 45 height 7
click at [333, 263] on p "Schichtleitung" at bounding box center [325, 266] width 36 height 7
click at [352, 293] on div "Zentral-Admin" at bounding box center [359, 299] width 136 height 12
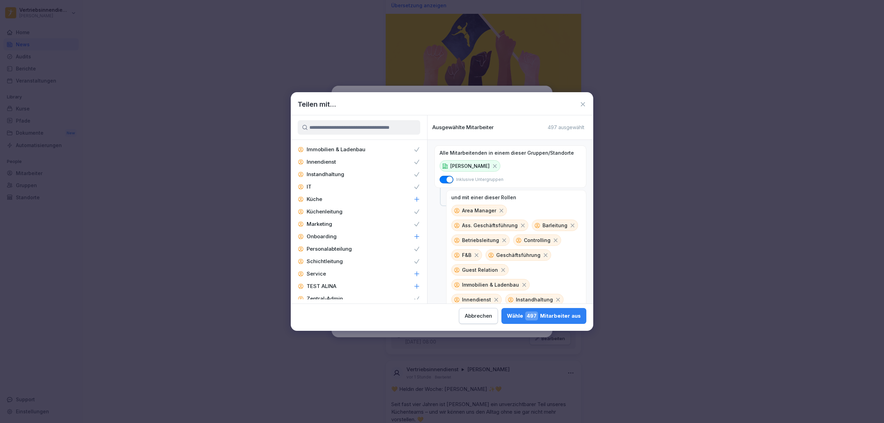
click at [333, 308] on p "Zentral-Admins" at bounding box center [326, 311] width 39 height 7
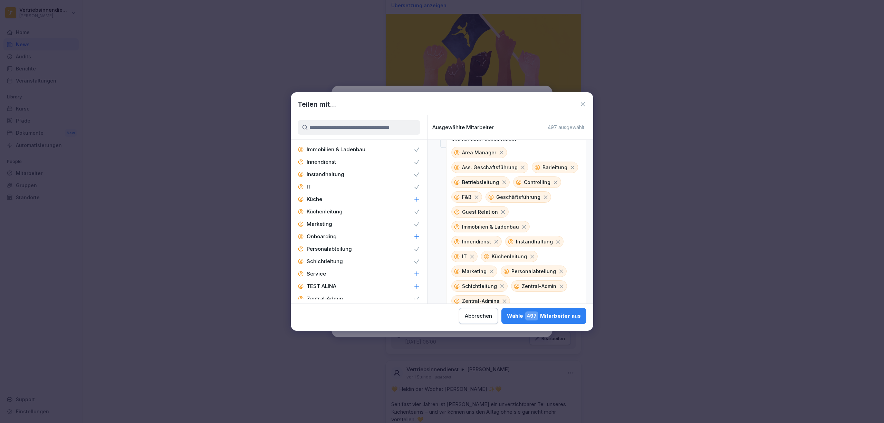
scroll to position [59, 0]
click at [557, 317] on div "Wähle 497 Mitarbeiter aus" at bounding box center [544, 316] width 74 height 9
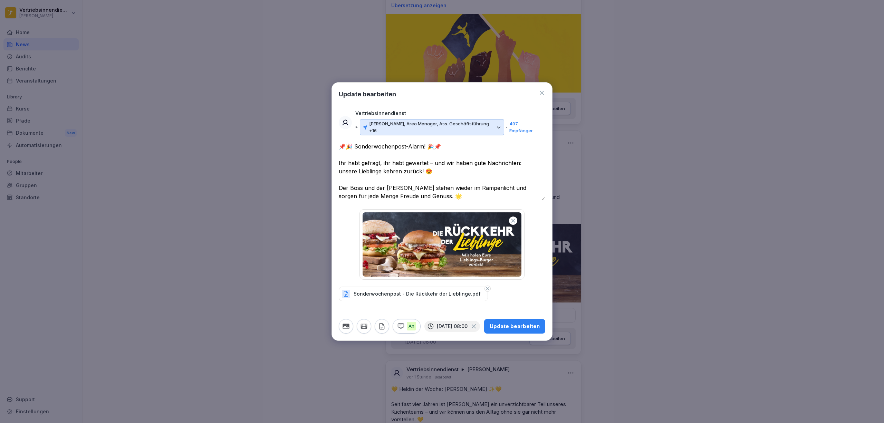
click at [521, 324] on div "Update bearbeiten" at bounding box center [515, 327] width 50 height 8
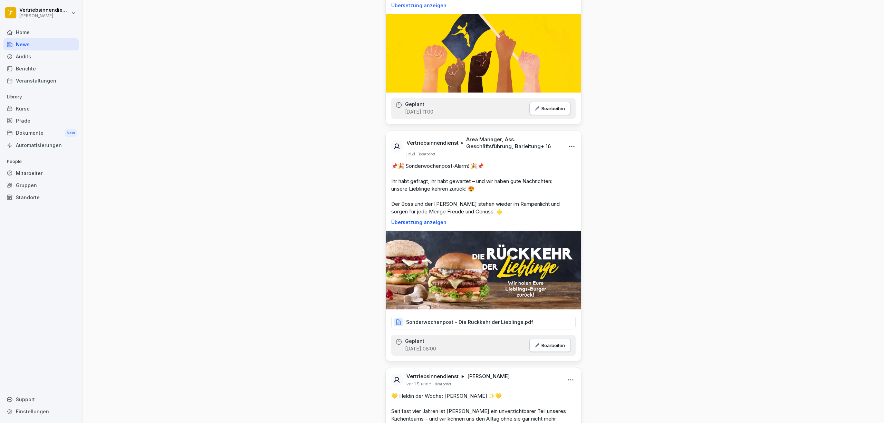
click at [663, 124] on div "News Neues Update Vertriebsinnendienst [PERSON_NAME] jetzt 🍸 10 Weisheiten für …" at bounding box center [484, 159] width 802 height 2068
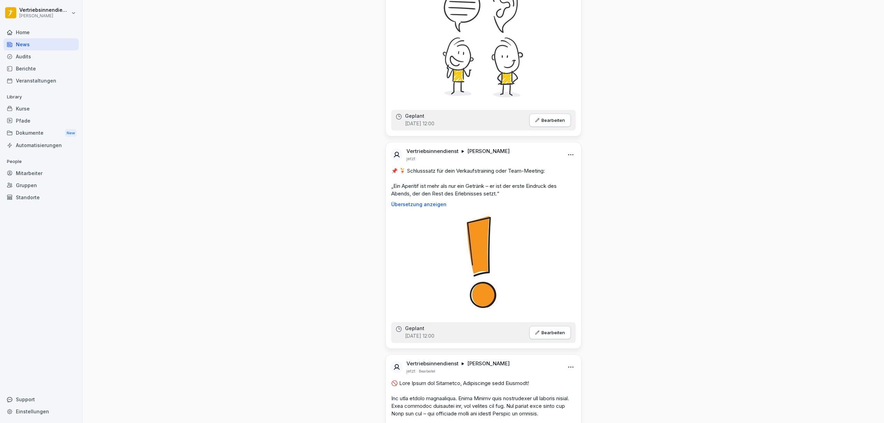
scroll to position [0, 0]
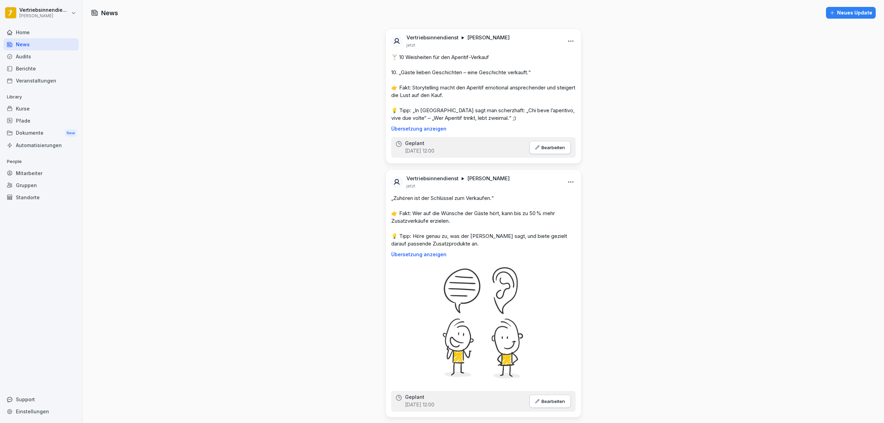
click at [847, 16] on div "Neues Update" at bounding box center [851, 13] width 43 height 8
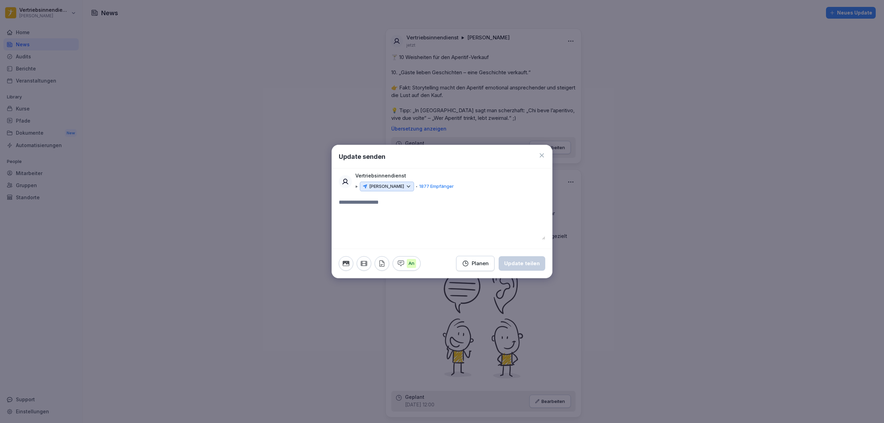
paste textarea "**********"
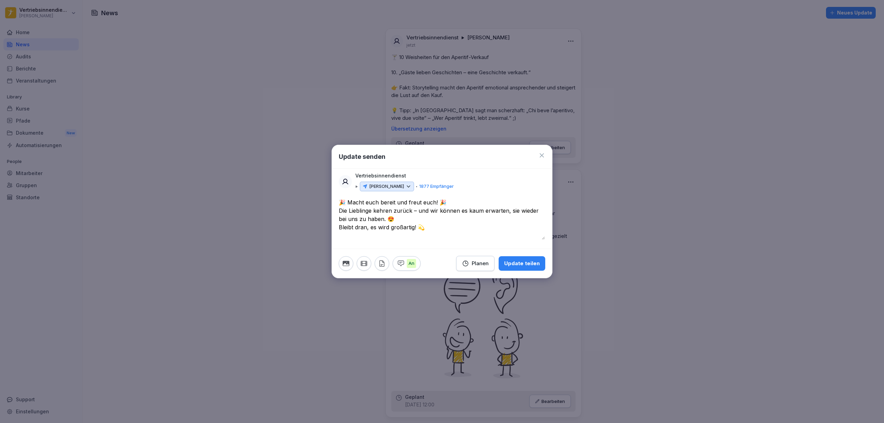
click at [462, 206] on textarea "**********" at bounding box center [442, 218] width 206 height 41
click at [413, 229] on textarea "**********" at bounding box center [442, 218] width 206 height 41
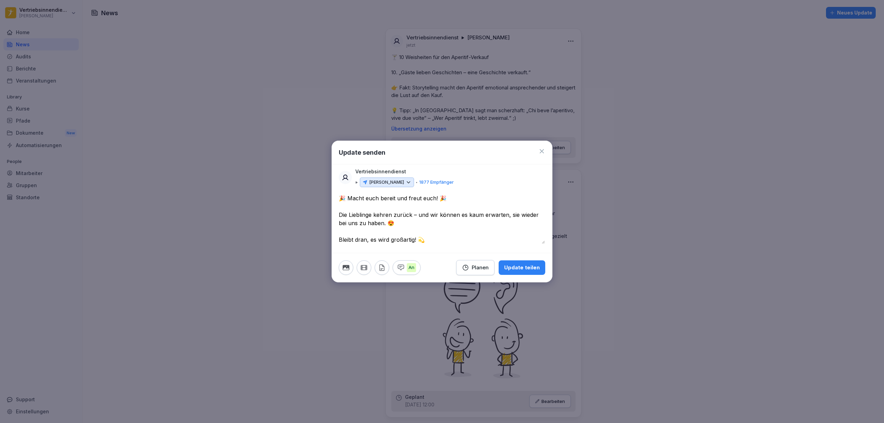
click at [341, 198] on textarea "**********" at bounding box center [442, 219] width 206 height 50
paste textarea "**"
click at [459, 197] on textarea "**********" at bounding box center [442, 219] width 206 height 50
paste textarea "**"
drag, startPoint x: 458, startPoint y: 238, endPoint x: 452, endPoint y: 228, distance: 11.6
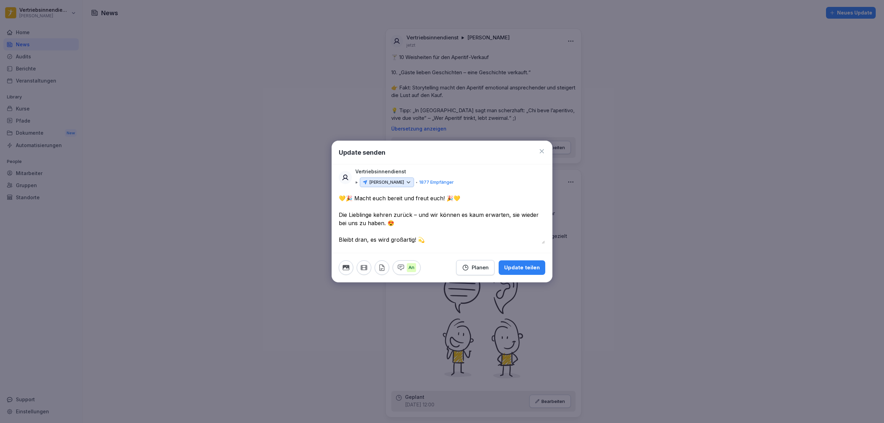
click at [459, 238] on textarea "**********" at bounding box center [442, 219] width 206 height 50
type textarea "**********"
click at [387, 266] on button "button" at bounding box center [382, 267] width 15 height 15
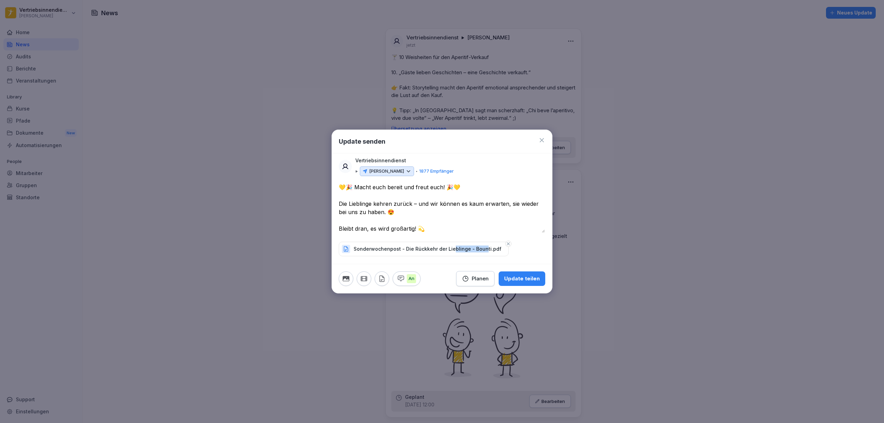
drag, startPoint x: 483, startPoint y: 248, endPoint x: 451, endPoint y: 249, distance: 31.8
click at [451, 249] on p "Sonderwochenpost - Die Rückkehr der Lieblinge - Bounti.pdf" at bounding box center [428, 249] width 148 height 7
click at [488, 249] on p "Sonderwochenpost - Die Rückkehr der Lieblinge - Bounti.pdf" at bounding box center [428, 249] width 148 height 7
click at [507, 244] on icon "button" at bounding box center [508, 243] width 3 height 3
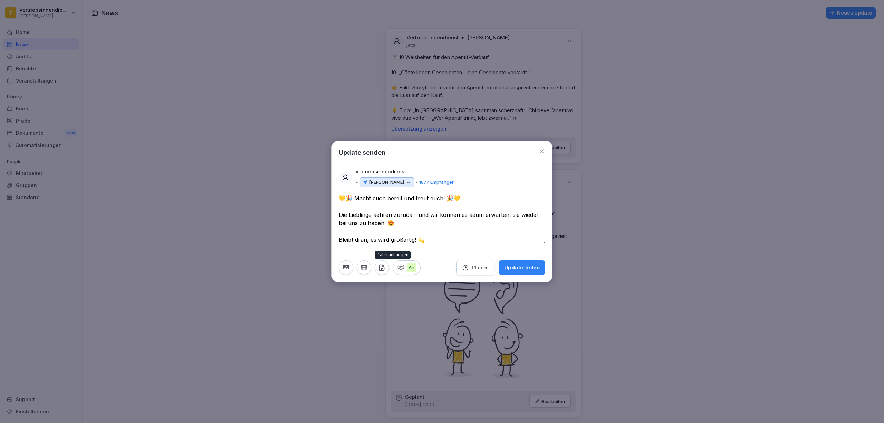
click at [380, 268] on icon "button" at bounding box center [382, 268] width 8 height 8
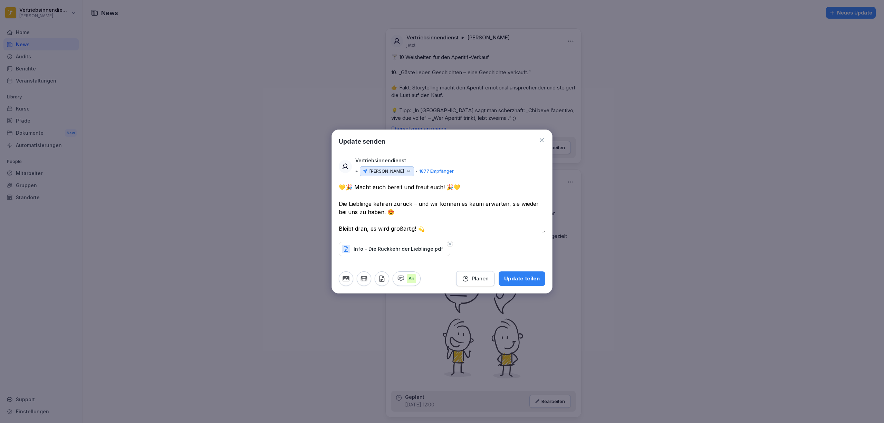
click at [349, 278] on icon "button" at bounding box center [346, 278] width 7 height 5
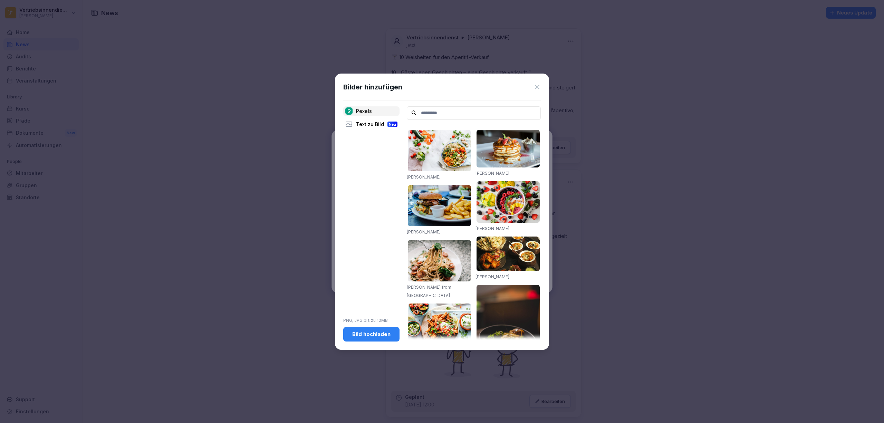
click at [364, 336] on div "Bild hochladen" at bounding box center [371, 335] width 45 height 8
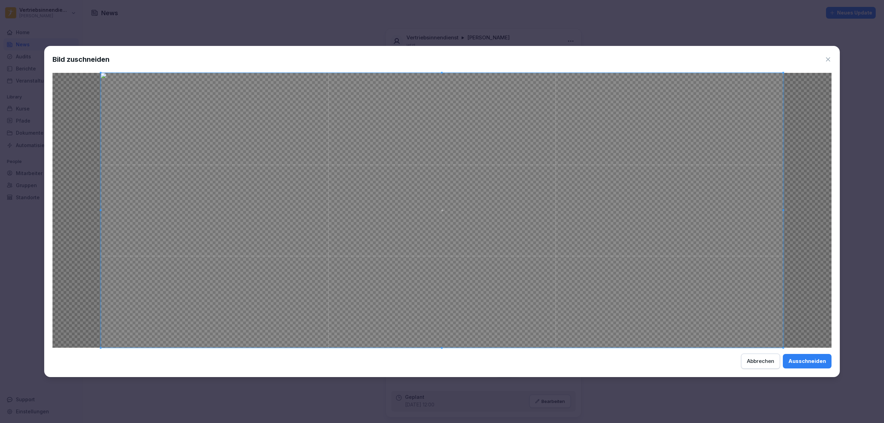
click at [816, 361] on div "Ausschneiden" at bounding box center [808, 362] width 38 height 8
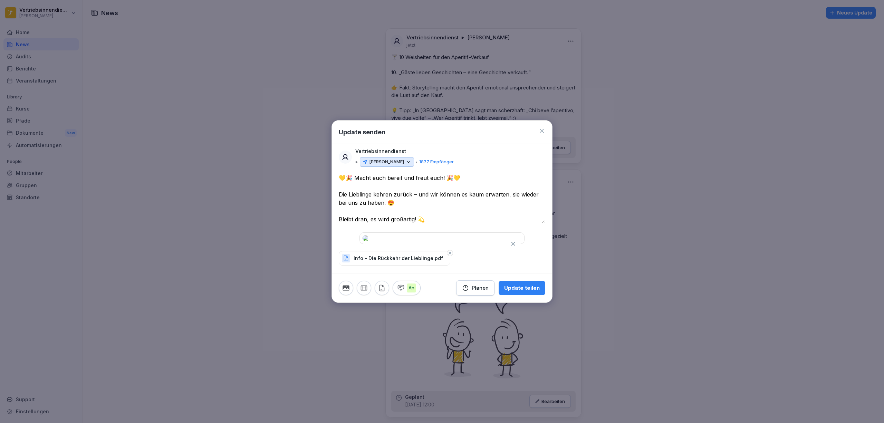
click at [474, 292] on div "Planen" at bounding box center [475, 288] width 27 height 8
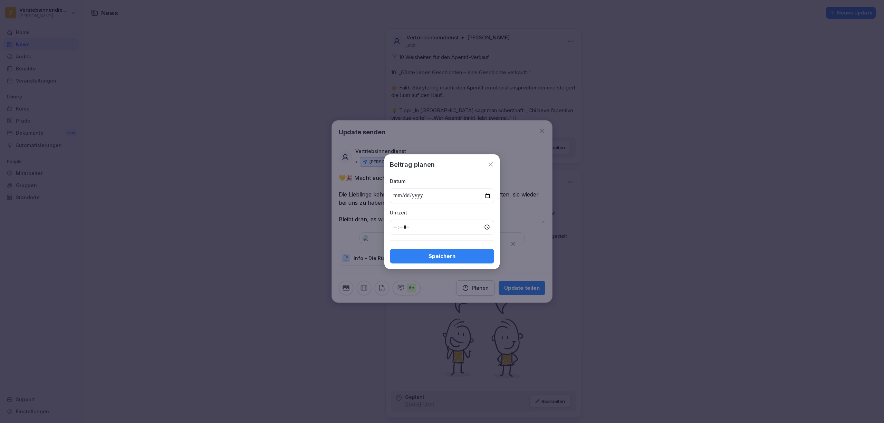
click at [488, 194] on input "date" at bounding box center [442, 195] width 104 height 15
type input "**********"
click at [393, 228] on input "time" at bounding box center [442, 227] width 104 height 15
type input "*****"
click at [441, 260] on div "Speichern" at bounding box center [442, 257] width 93 height 8
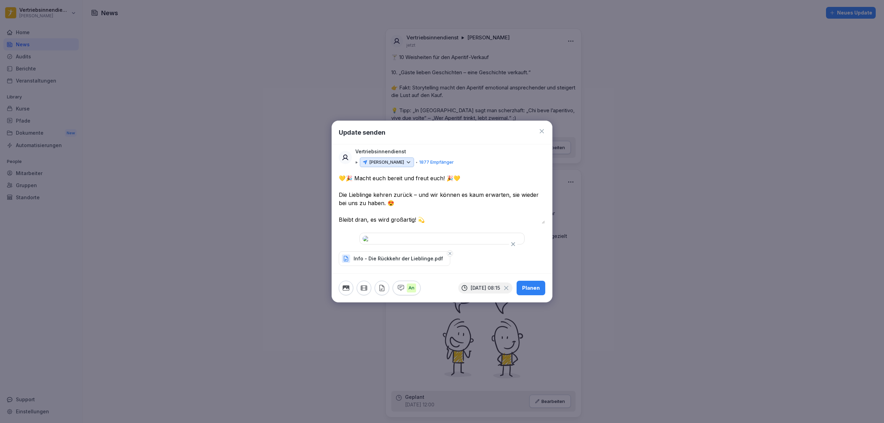
click at [533, 292] on div "Planen" at bounding box center [531, 288] width 18 height 8
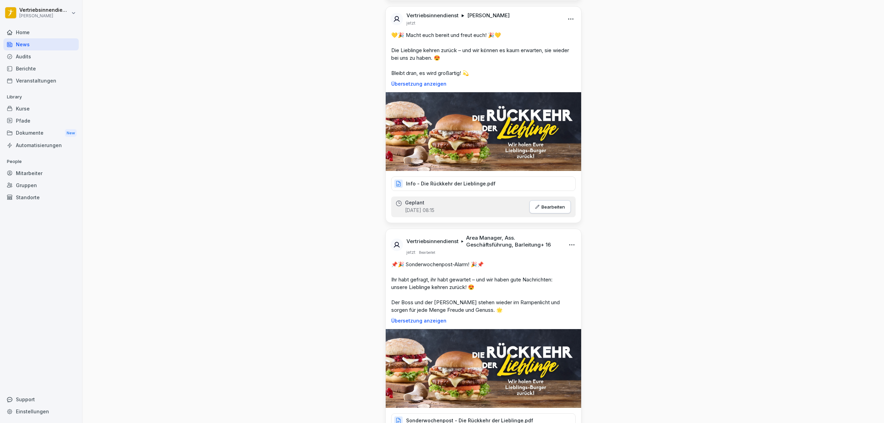
scroll to position [1013, 0]
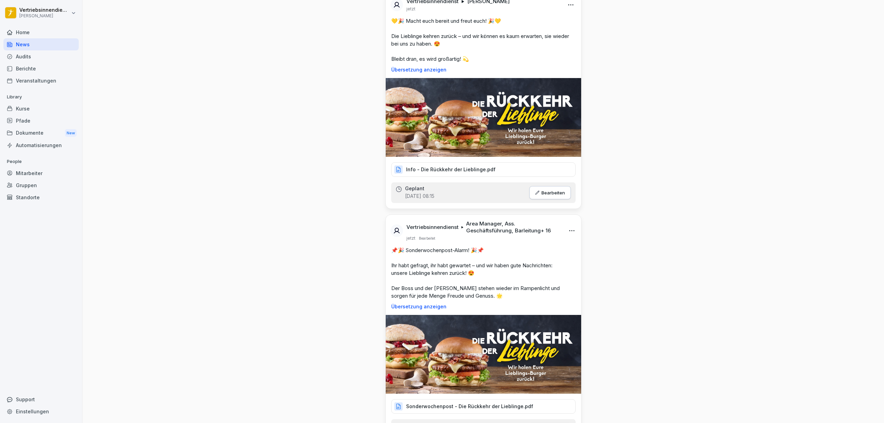
click at [722, 180] on div "News Neues Update Vertriebsinnendienst [PERSON_NAME] jetzt 🍸 10 Weisheiten für …" at bounding box center [484, 62] width 802 height 2150
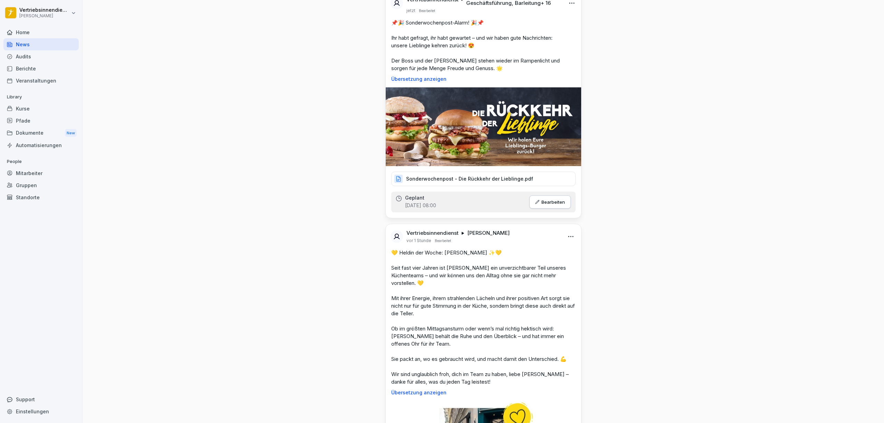
scroll to position [1244, 0]
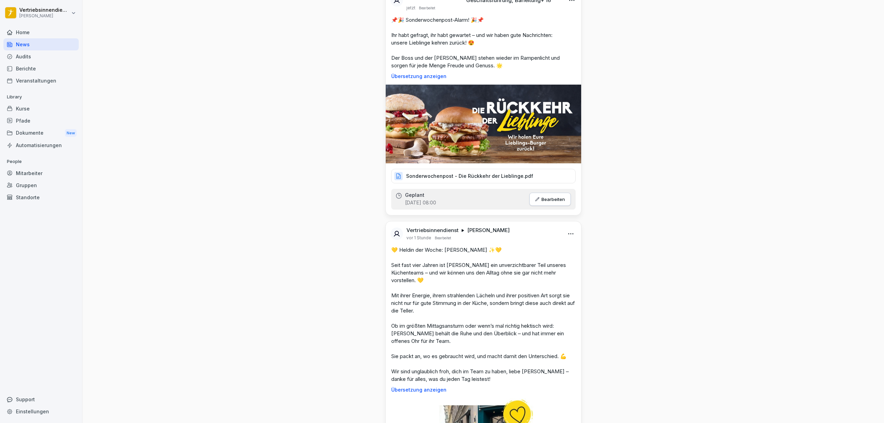
click at [474, 180] on p "Sonderwochenpost - Die Rückkehr der Lieblinge.pdf" at bounding box center [469, 176] width 127 height 7
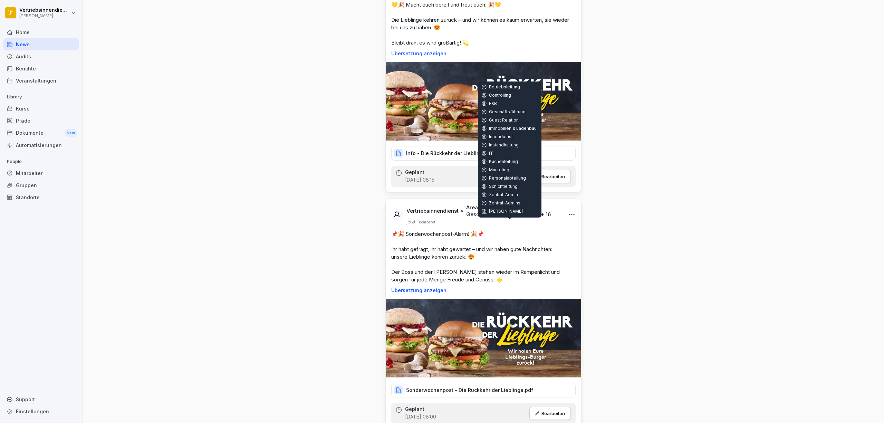
scroll to position [967, 0]
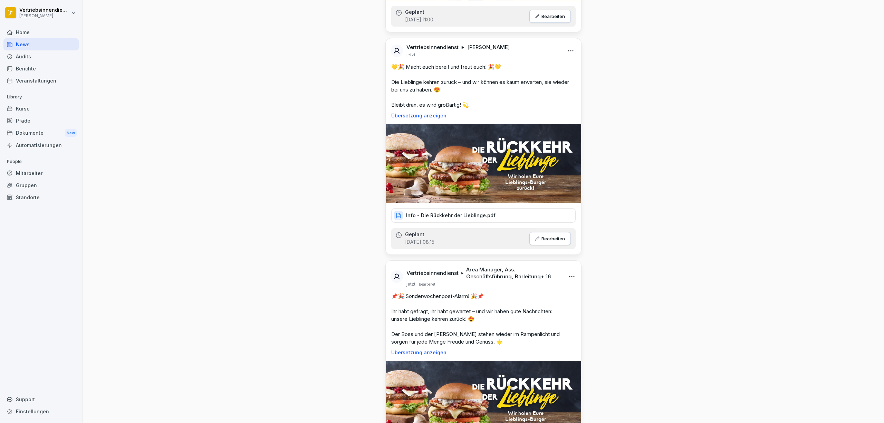
click at [693, 231] on div "News Neues Update Vertriebsinnendienst [PERSON_NAME] jetzt 🍸 10 Weisheiten für …" at bounding box center [484, 165] width 802 height 2265
click at [469, 219] on p "Info - Die Rückkehr der Lieblinge.pdf" at bounding box center [450, 215] width 89 height 7
click at [693, 146] on div "News Neues Update Vertriebsinnendienst [PERSON_NAME] jetzt 🍸 10 Weisheiten für …" at bounding box center [484, 165] width 802 height 2265
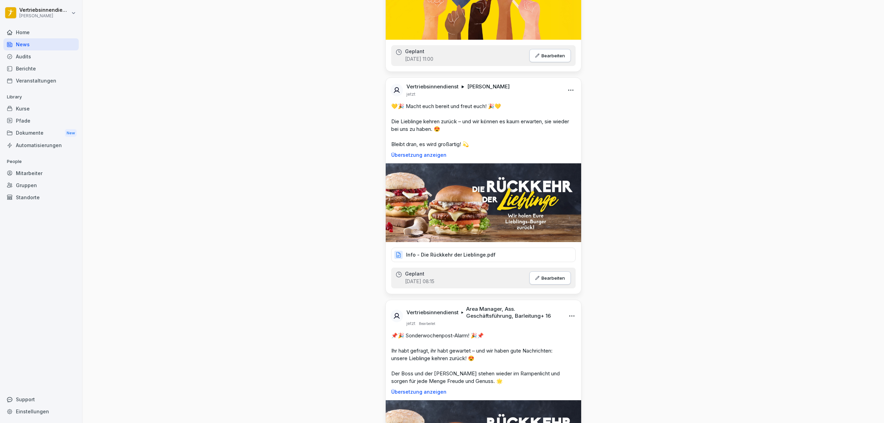
scroll to position [921, 0]
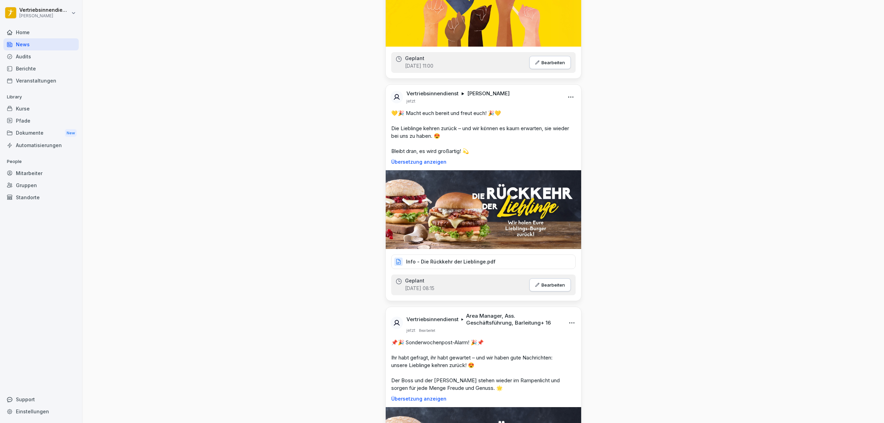
click at [303, 115] on div "News Neues Update Vertriebsinnendienst [PERSON_NAME] jetzt 🍸 10 Weisheiten für …" at bounding box center [484, 211] width 802 height 2265
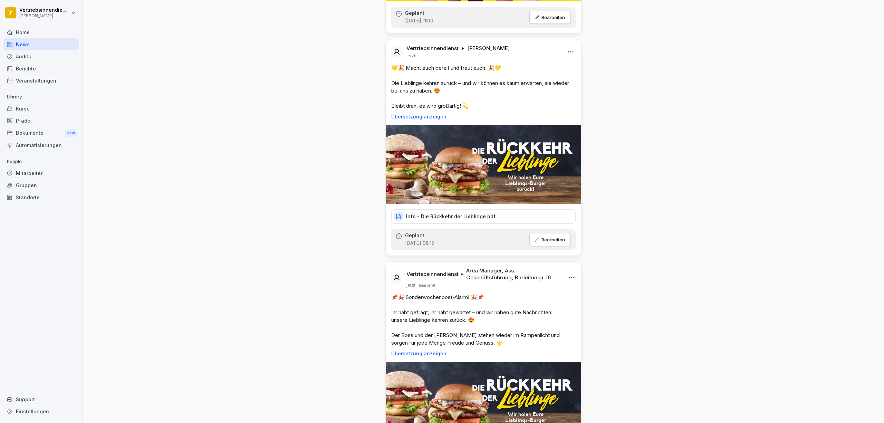
scroll to position [1105, 0]
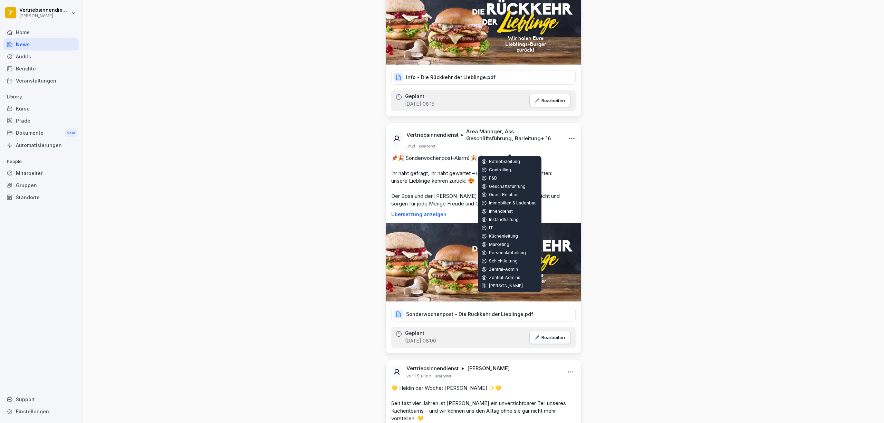
click at [721, 176] on div "News Neues Update Vertriebsinnendienst [PERSON_NAME] jetzt 🍸 10 Weisheiten für …" at bounding box center [484, 27] width 802 height 2265
